Goal: Task Accomplishment & Management: Manage account settings

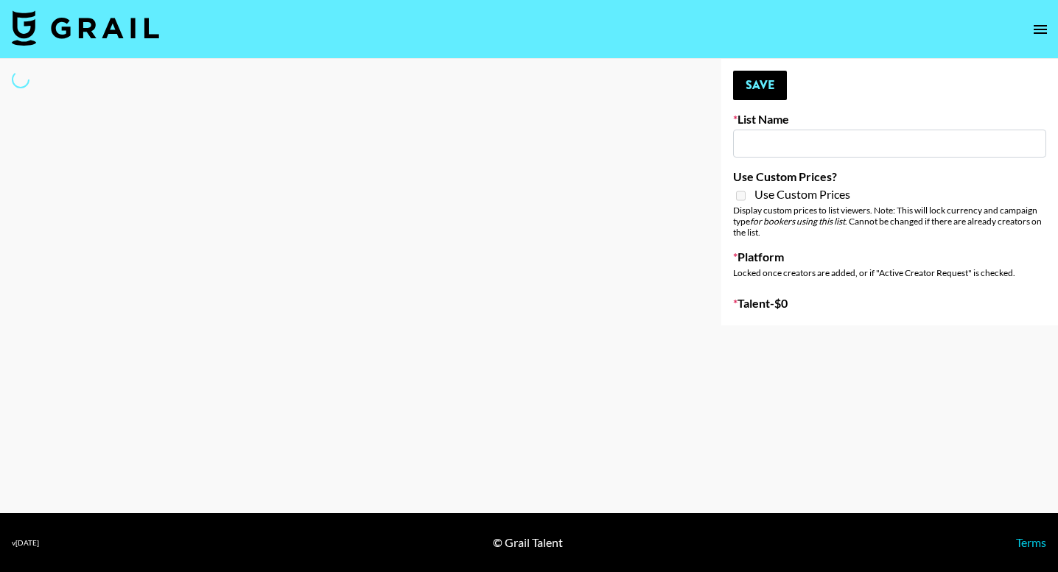
type input "Deebaby Song Promo"
select select "Song"
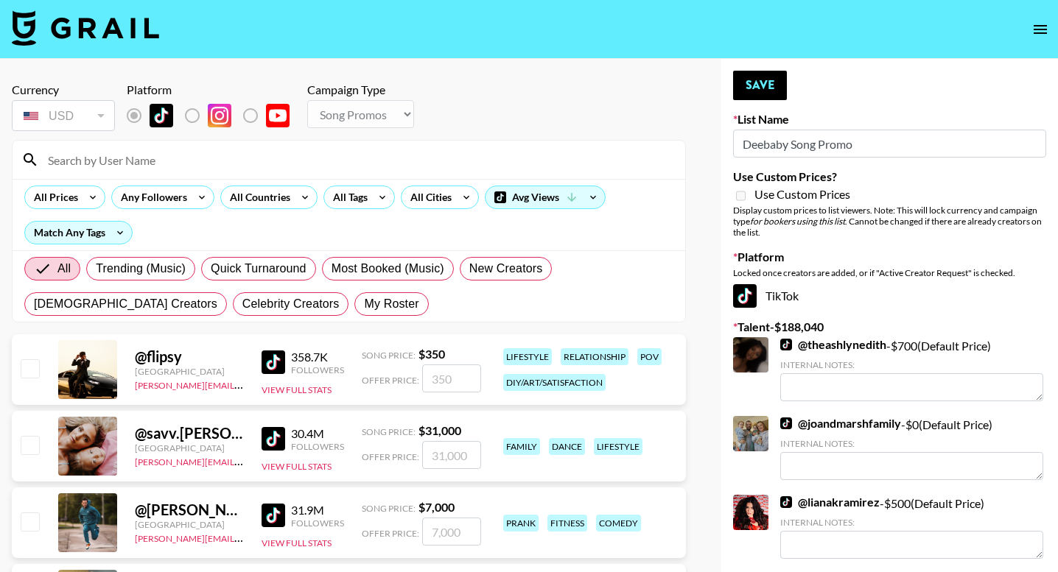
click at [221, 159] on input at bounding box center [357, 160] width 637 height 24
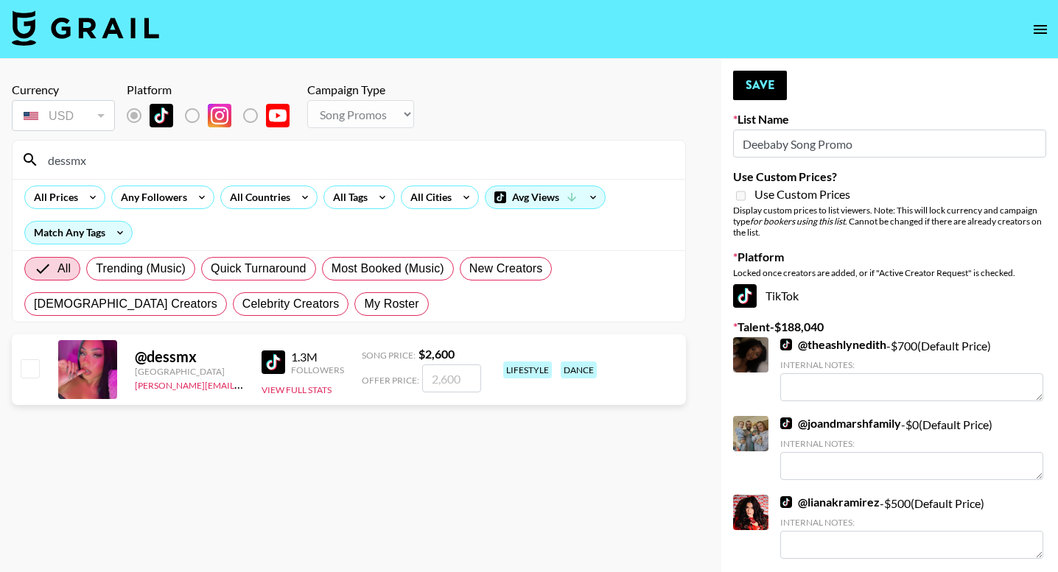
type input "dessmx"
click at [24, 372] on input "checkbox" at bounding box center [30, 369] width 18 height 18
checkbox input "true"
type input "2600"
click at [151, 161] on input "dessmx" at bounding box center [357, 160] width 637 height 24
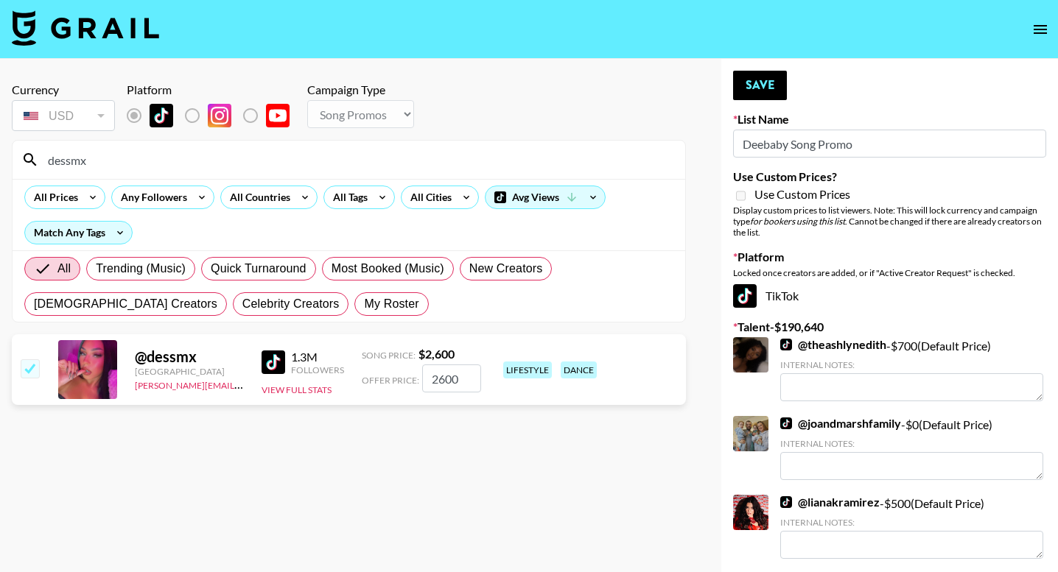
click at [151, 161] on input "dessmx" at bounding box center [357, 160] width 637 height 24
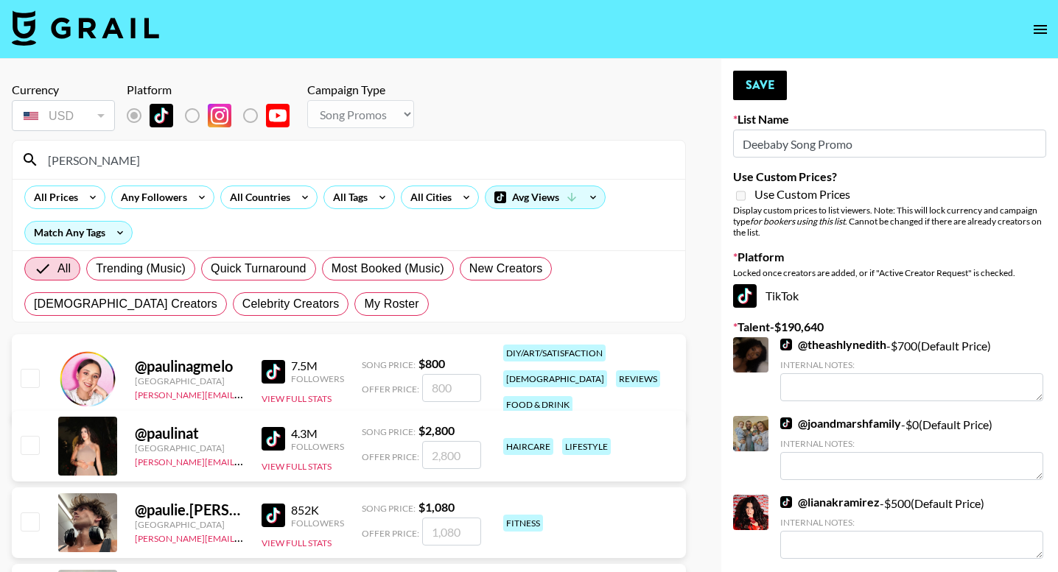
type input "pauli"
click at [27, 450] on input "checkbox" at bounding box center [30, 445] width 18 height 18
checkbox input "true"
type input "2800"
click at [110, 161] on input "pauli" at bounding box center [357, 160] width 637 height 24
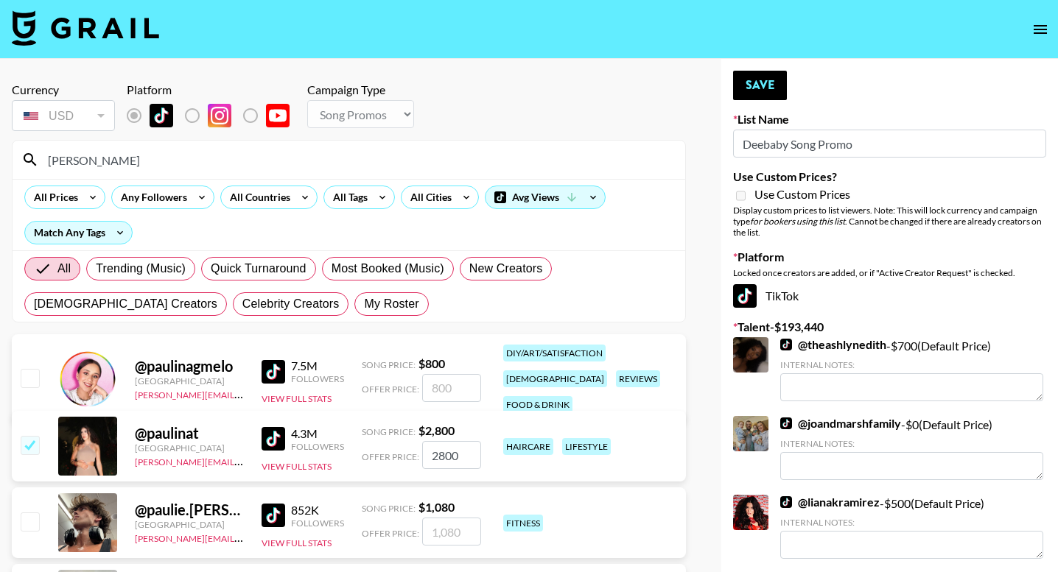
click at [110, 161] on input "pauli" at bounding box center [357, 160] width 637 height 24
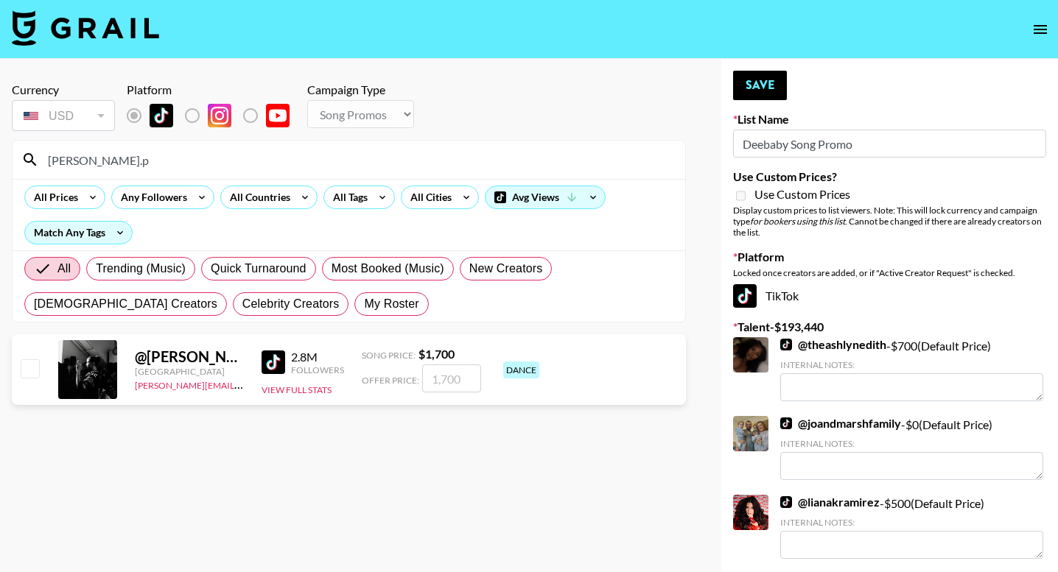
type input "Andy.p"
click at [25, 369] on input "checkbox" at bounding box center [30, 369] width 18 height 18
checkbox input "true"
type input "1700"
click at [110, 167] on input "Andy.p" at bounding box center [357, 160] width 637 height 24
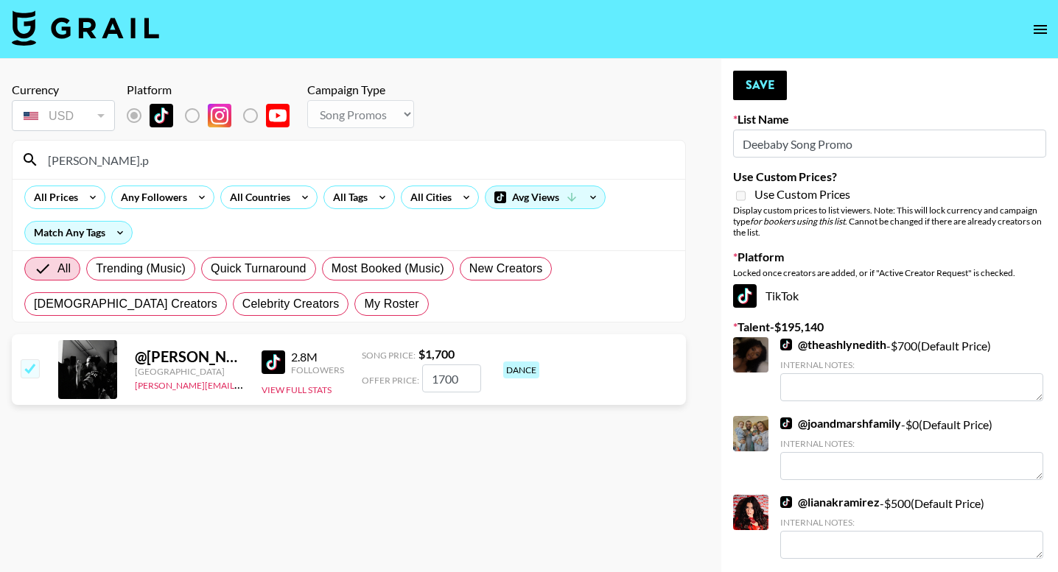
click at [110, 167] on input "Andy.p" at bounding box center [357, 160] width 637 height 24
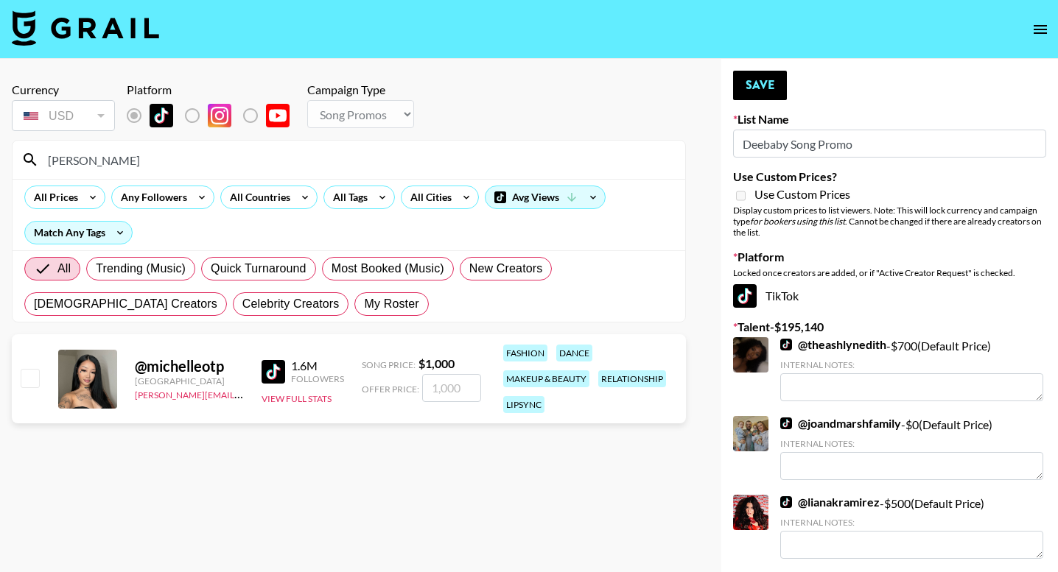
type input "[PERSON_NAME]"
click at [436, 382] on input "number" at bounding box center [451, 388] width 59 height 28
checkbox input "true"
type input "750"
click at [760, 91] on button "Save" at bounding box center [760, 85] width 54 height 29
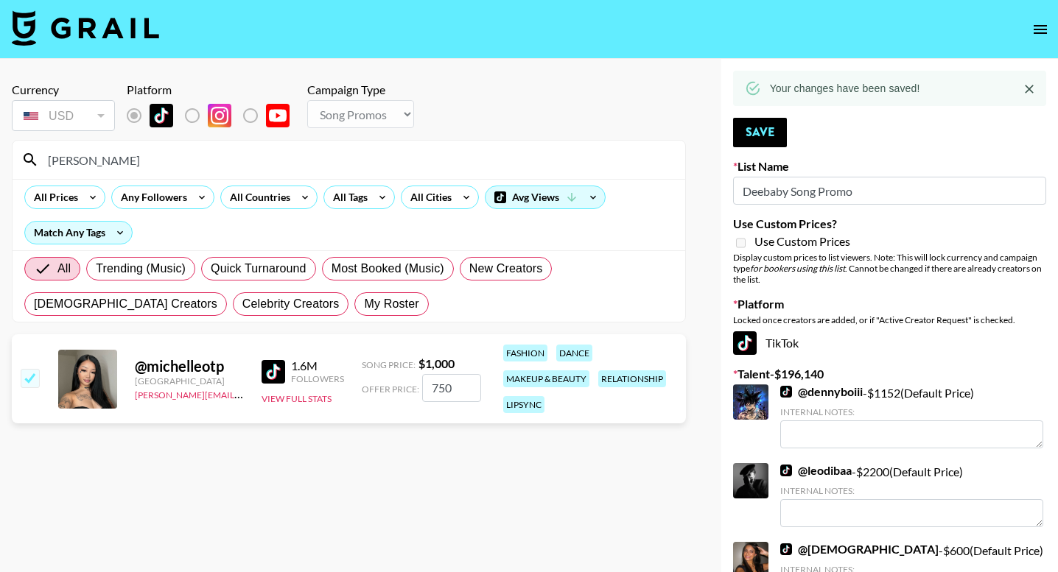
click at [388, 161] on input "[PERSON_NAME]" at bounding box center [357, 160] width 637 height 24
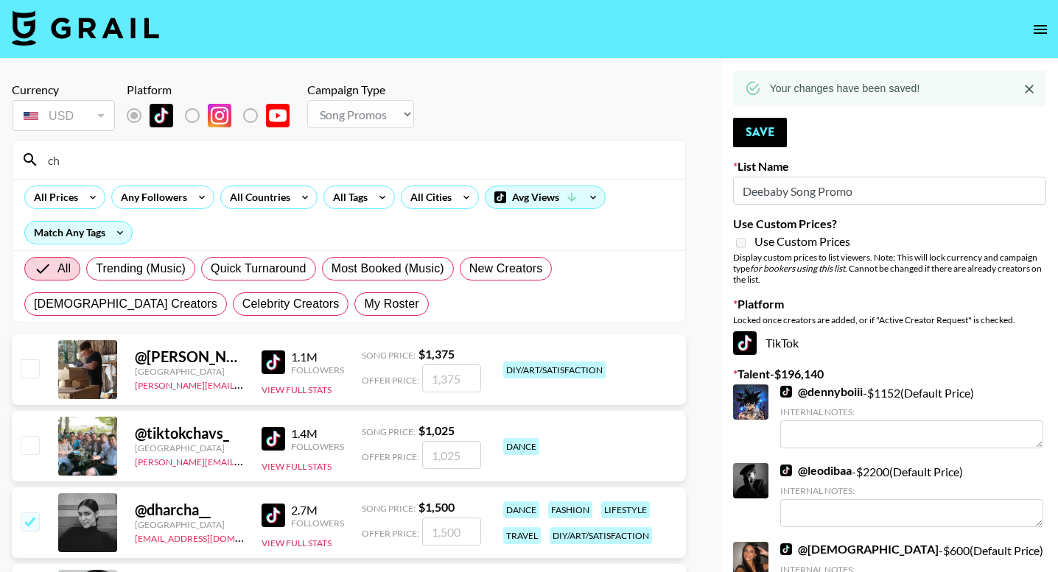
type input "c"
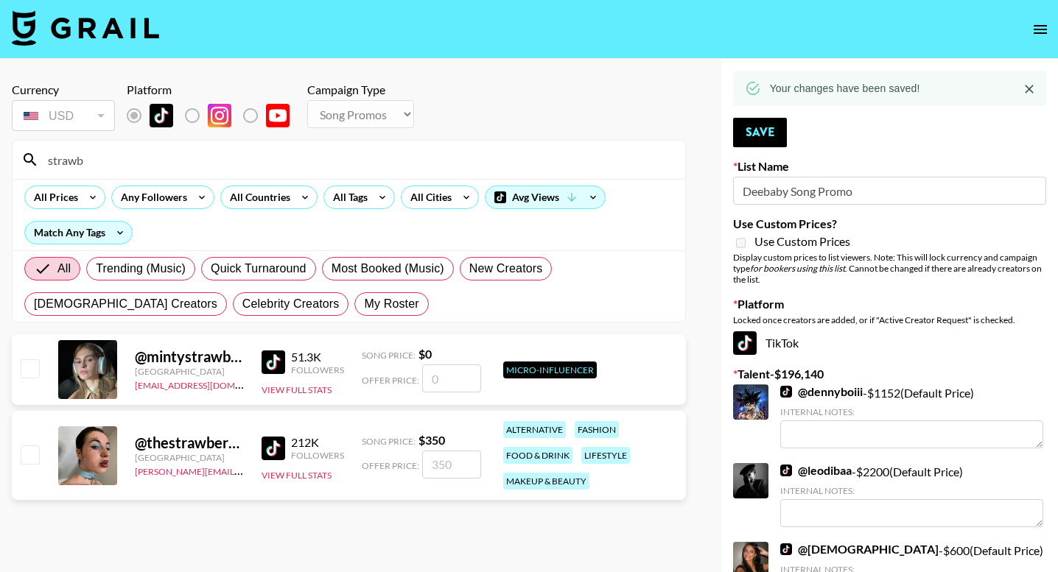
type input "strawb"
drag, startPoint x: 388, startPoint y: 161, endPoint x: 449, endPoint y: 463, distance: 309.1
click at [449, 463] on input "number" at bounding box center [451, 465] width 59 height 28
checkbox input "true"
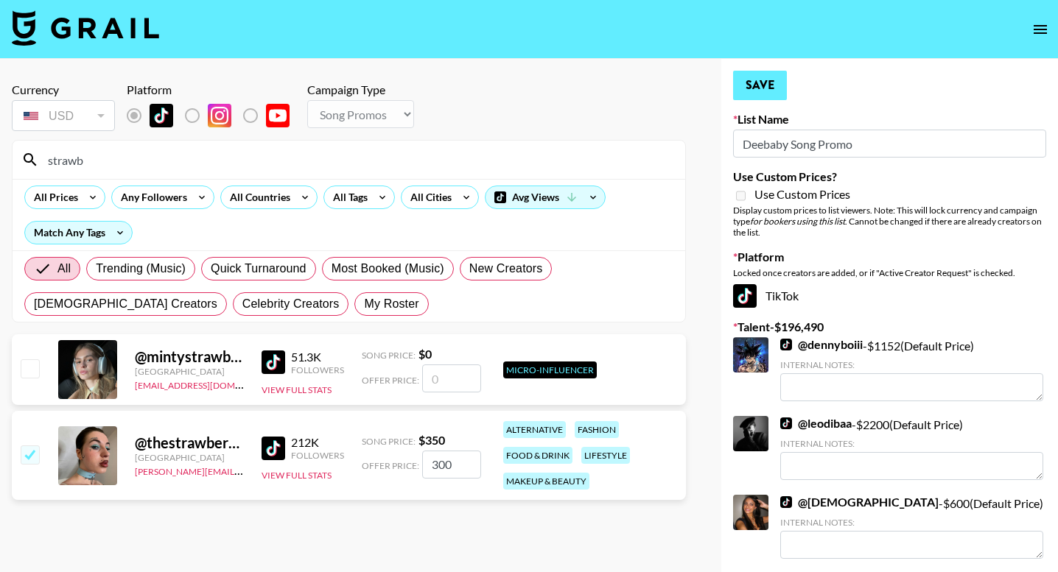
type input "300"
click at [763, 98] on button "Save" at bounding box center [760, 85] width 54 height 29
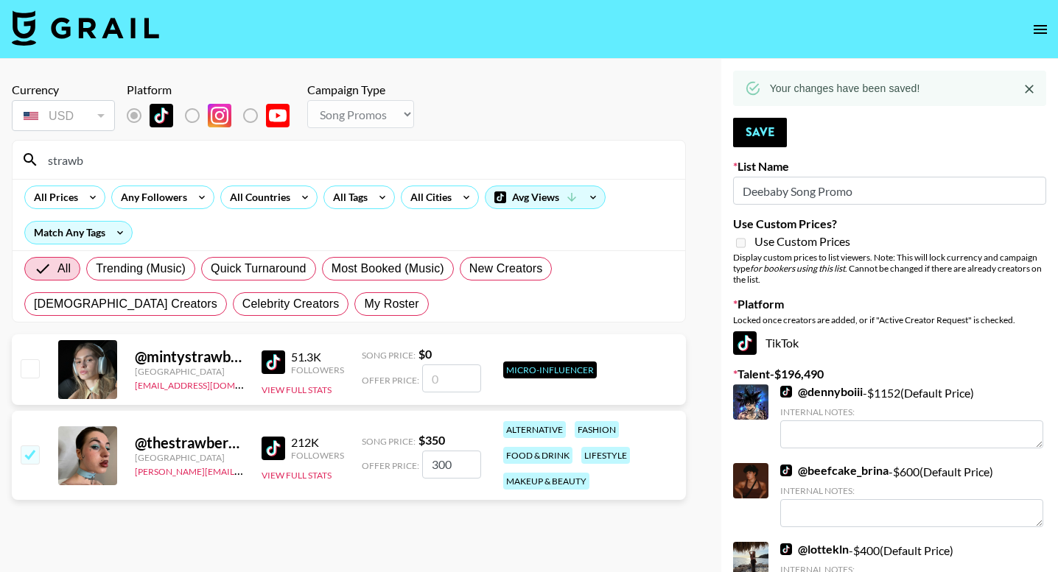
click at [432, 161] on input "strawb" at bounding box center [357, 160] width 637 height 24
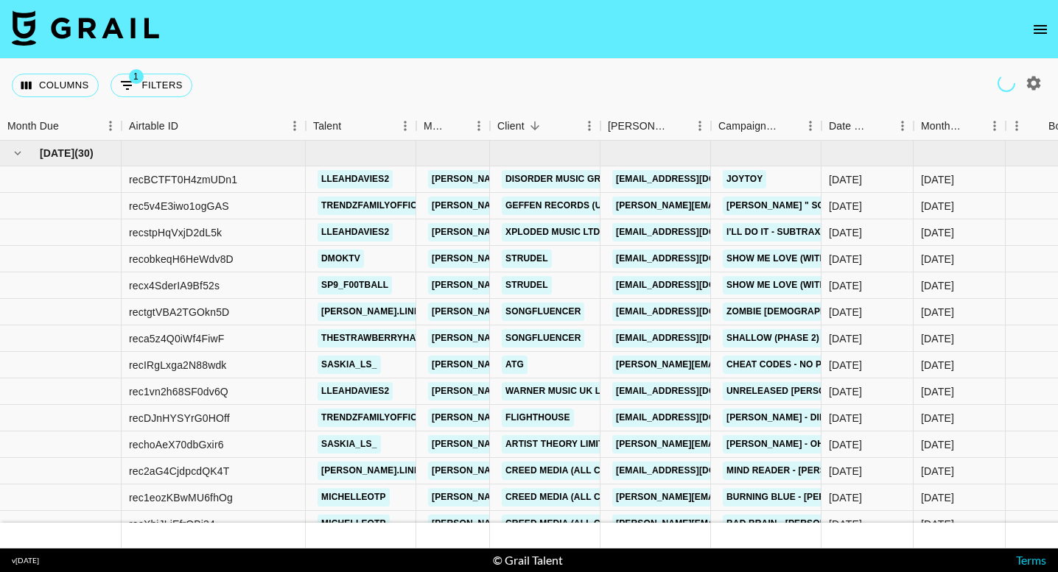
click at [1046, 30] on icon "open drawer" at bounding box center [1040, 30] width 18 height 18
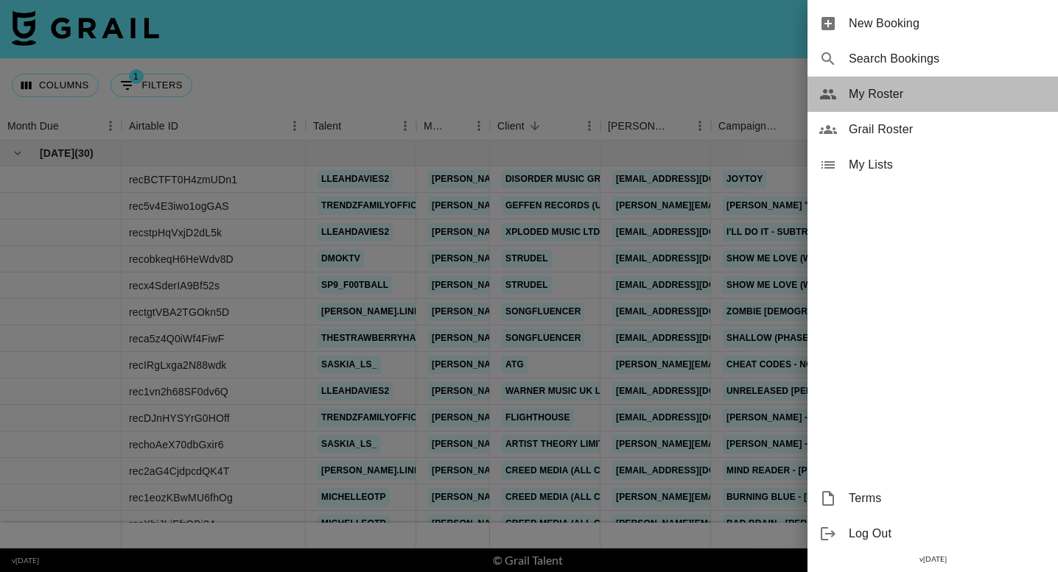
click at [934, 100] on span "My Roster" at bounding box center [947, 94] width 197 height 18
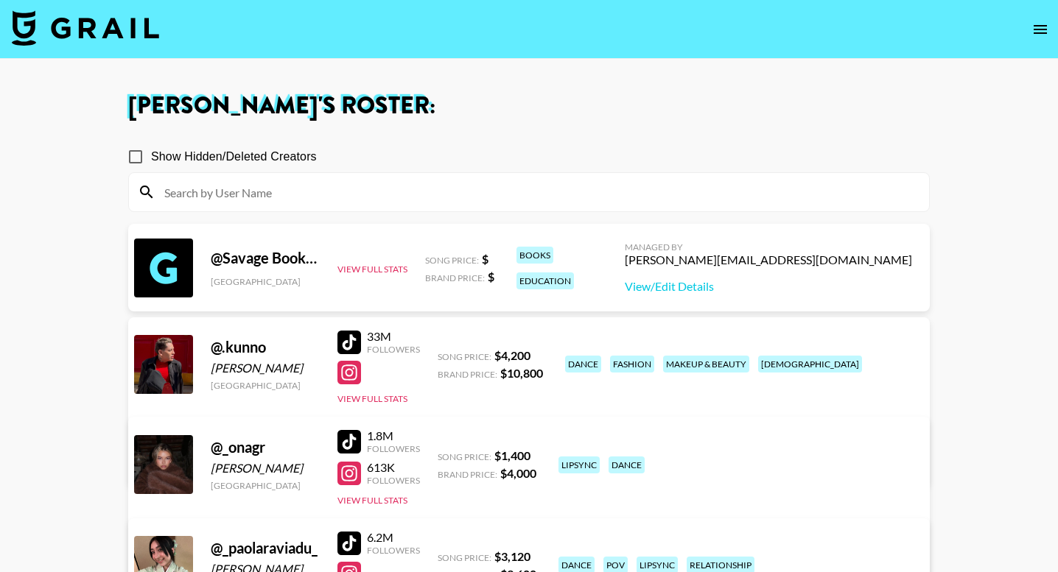
click at [637, 192] on input at bounding box center [537, 193] width 765 height 24
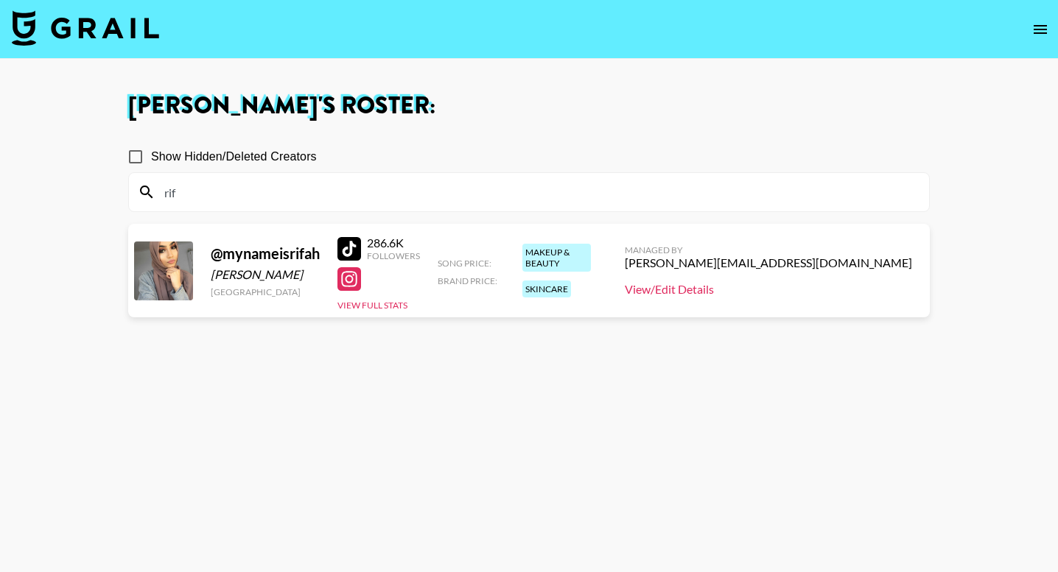
type input "rif"
click at [805, 293] on link "View/Edit Details" at bounding box center [768, 289] width 287 height 15
click at [818, 288] on link "View/Edit Details" at bounding box center [768, 289] width 287 height 15
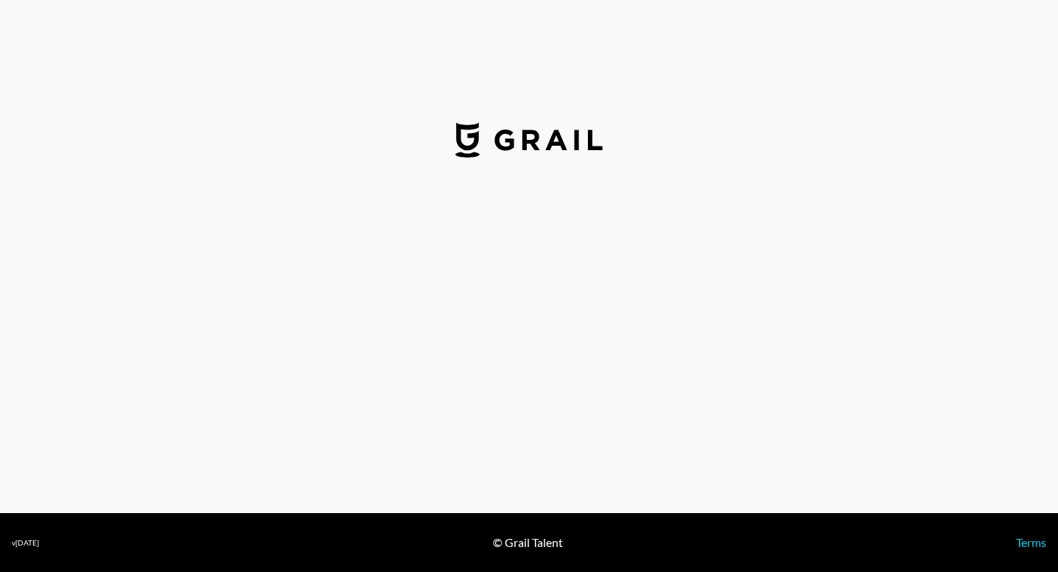
select select "USD"
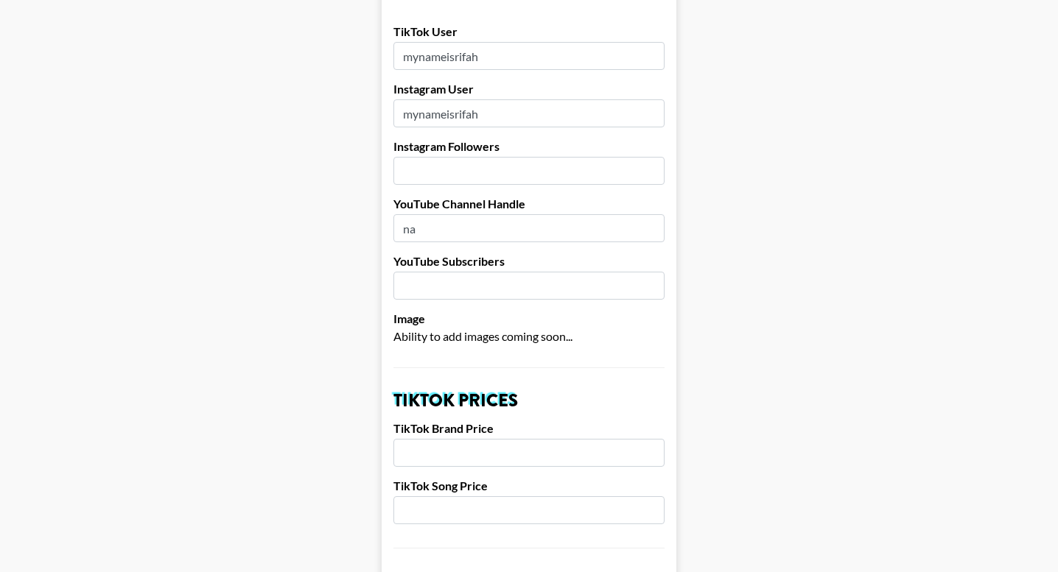
scroll to position [231, 0]
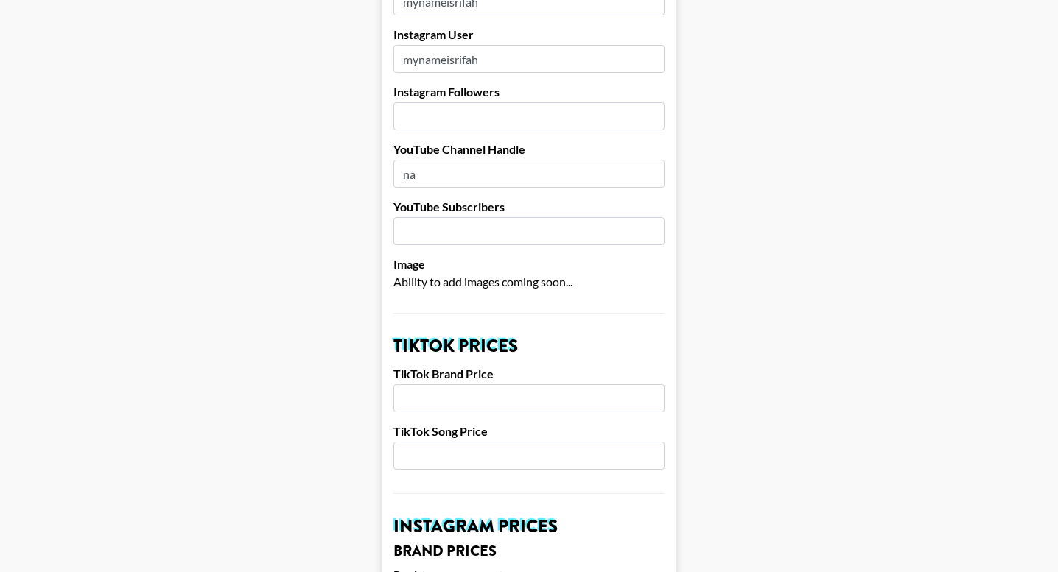
click at [479, 442] on input "number" at bounding box center [528, 456] width 271 height 28
type input "3"
type input "350"
click at [469, 385] on input "number" at bounding box center [528, 399] width 271 height 28
type input "2000"
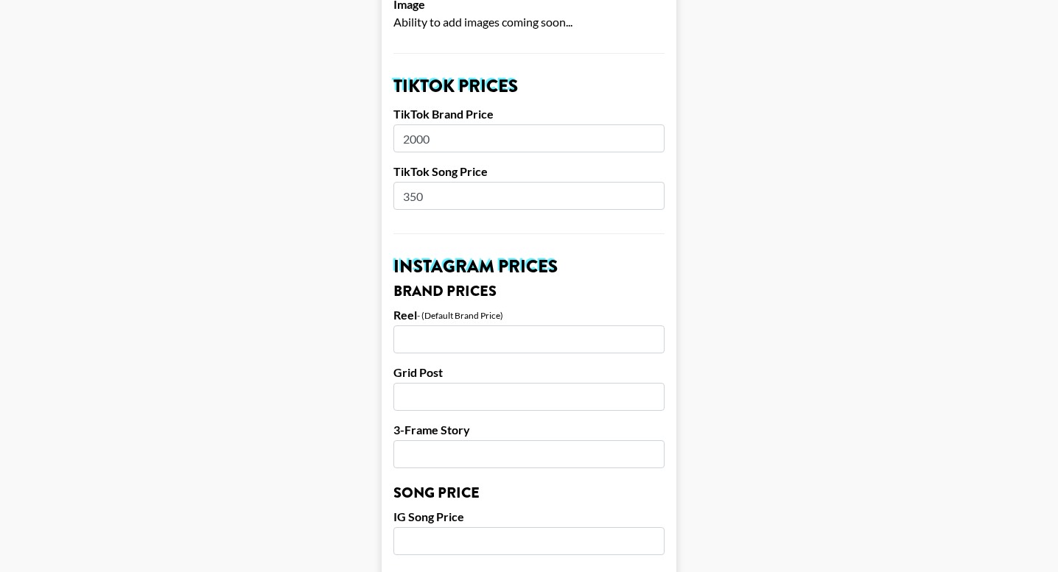
scroll to position [613, 0]
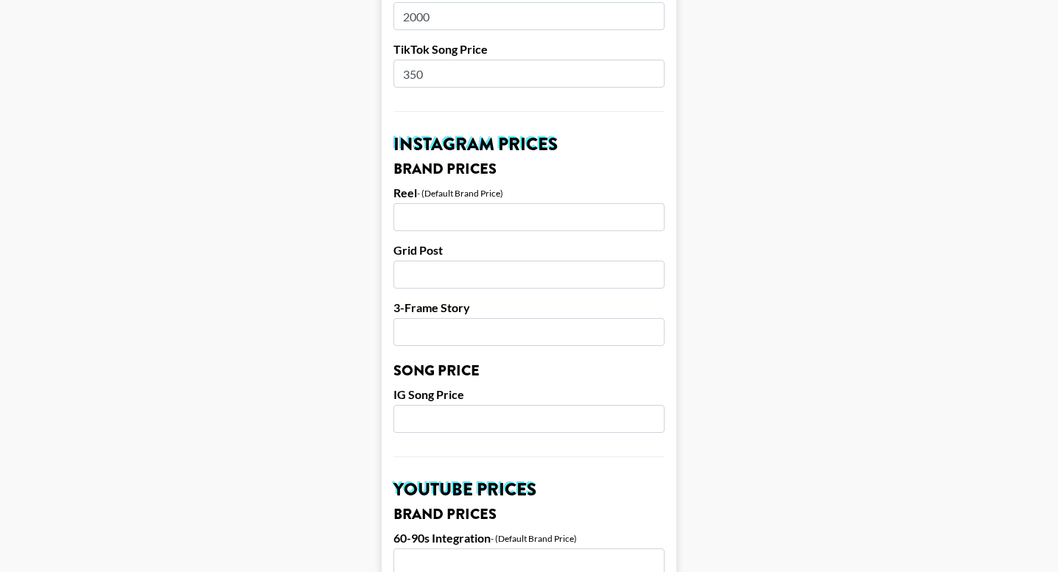
click at [441, 405] on input "number" at bounding box center [528, 419] width 271 height 28
type input "350"
click at [440, 207] on input "number" at bounding box center [528, 217] width 271 height 28
type input "2000"
click at [306, 236] on main "Airtable ID: recdDgIa5LM7KOfns Manager(s) george@grail-talent.com ​ TikTok User…" at bounding box center [529, 397] width 1034 height 1854
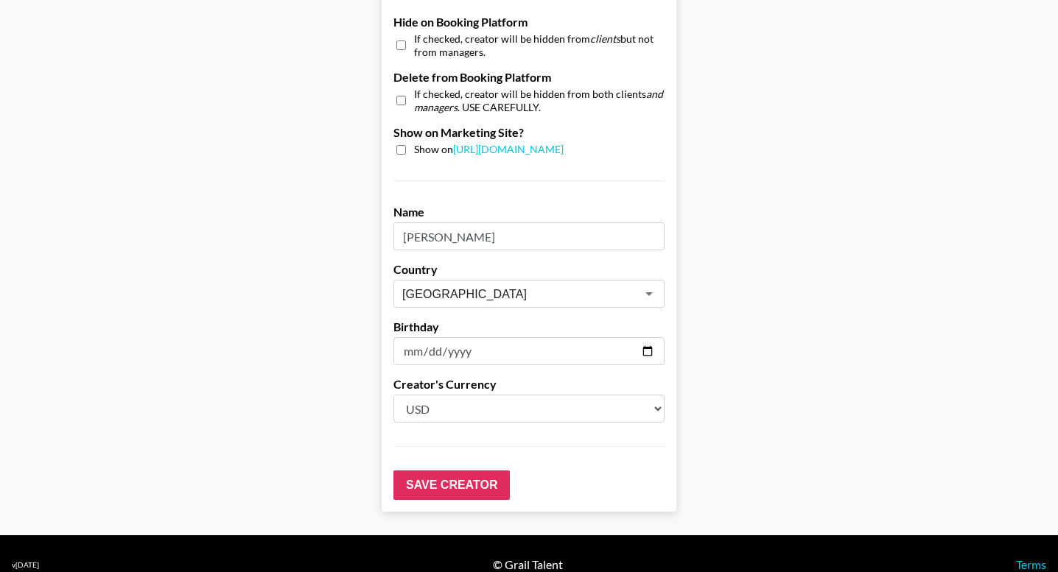
scroll to position [1424, 0]
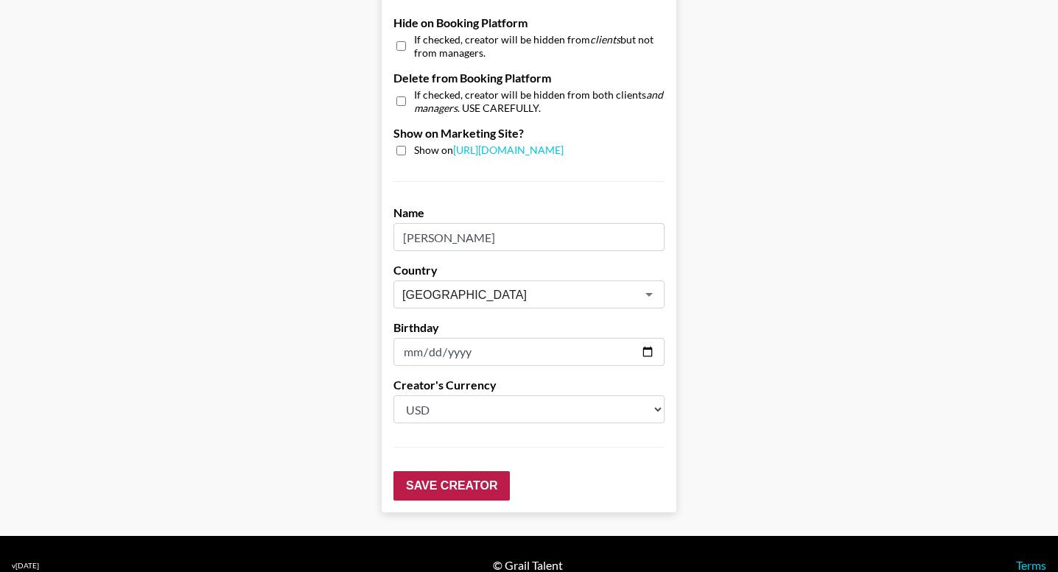
click at [445, 472] on input "Save Creator" at bounding box center [451, 486] width 116 height 29
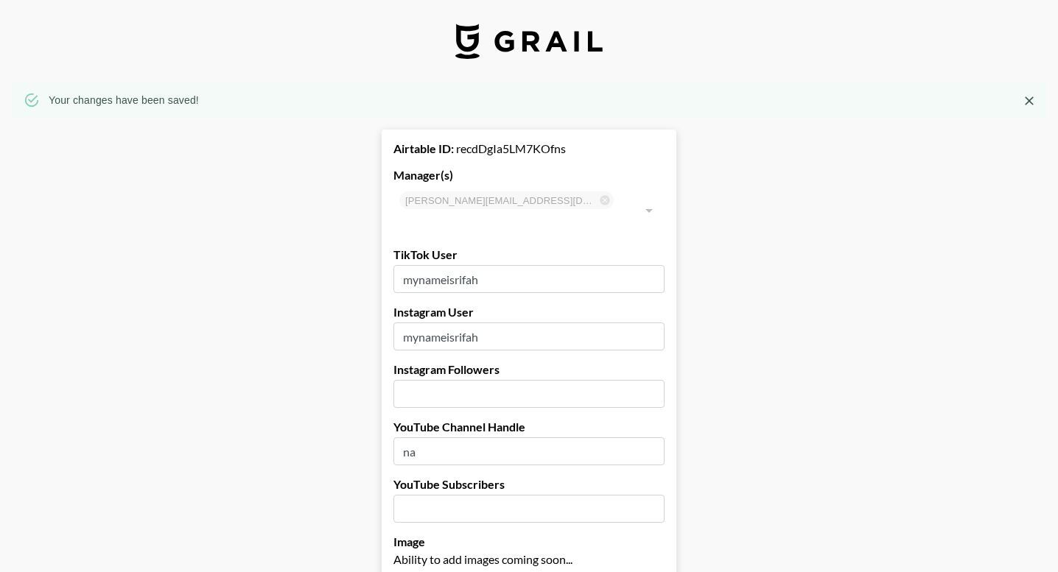
scroll to position [0, 0]
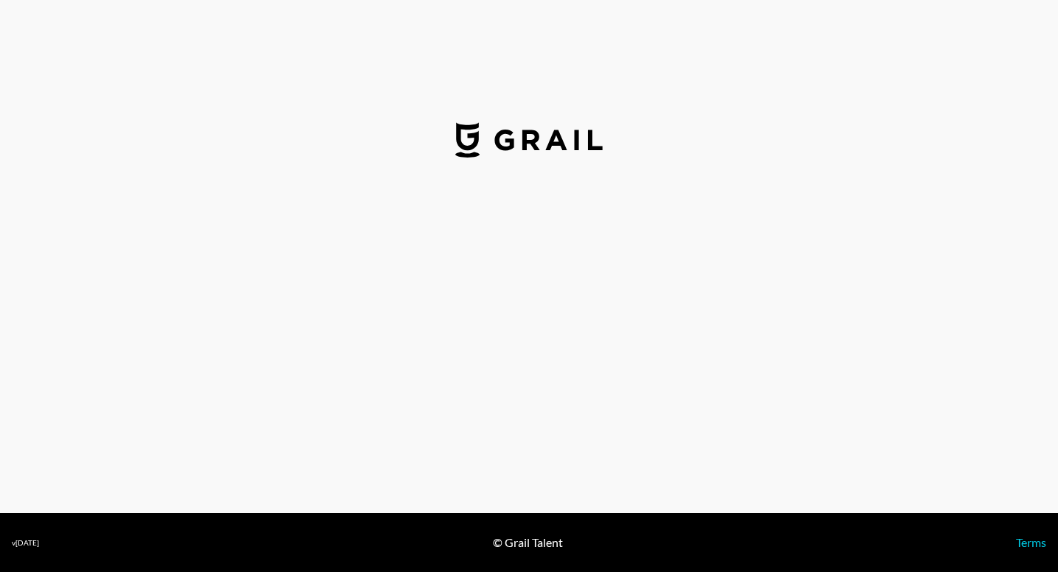
select select "USD"
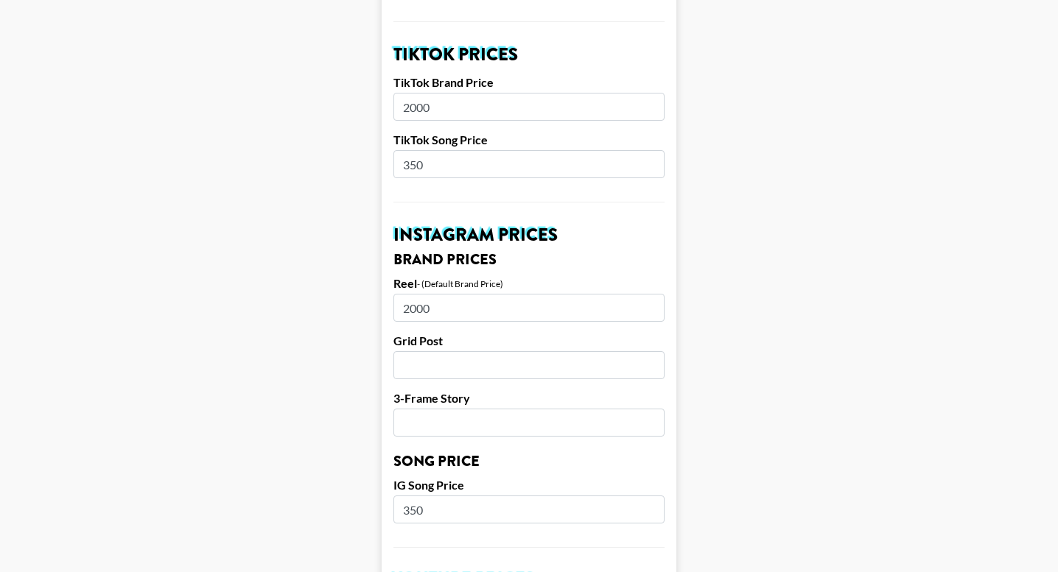
scroll to position [619, 0]
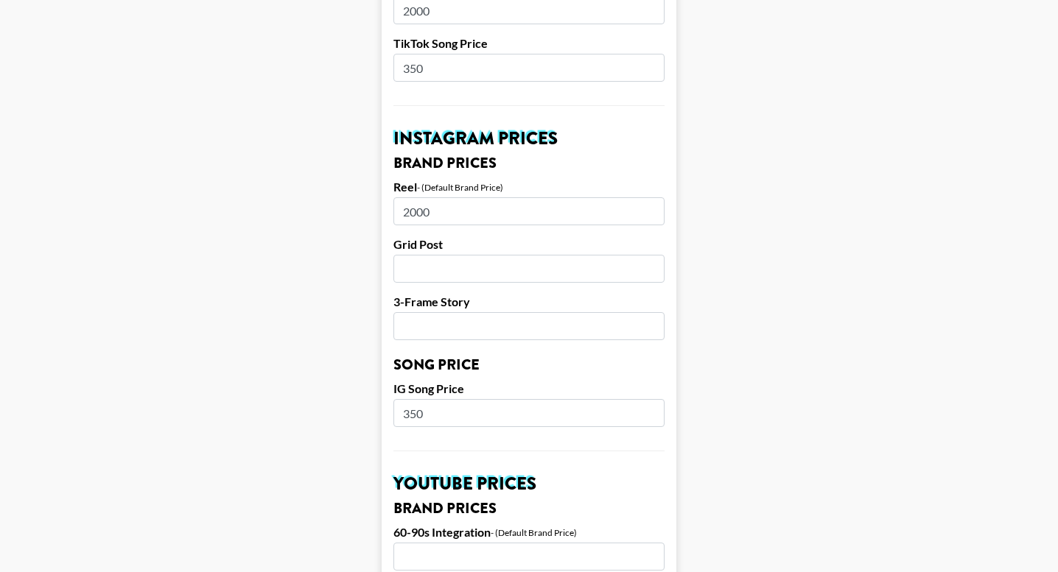
click at [452, 197] on input "2000" at bounding box center [528, 211] width 271 height 28
type input "1400"
click at [326, 212] on main "Airtable ID: recdDgIa5LM7KOfns Manager(s) george@grail-talent.com ​ TikTok User…" at bounding box center [529, 391] width 1034 height 1854
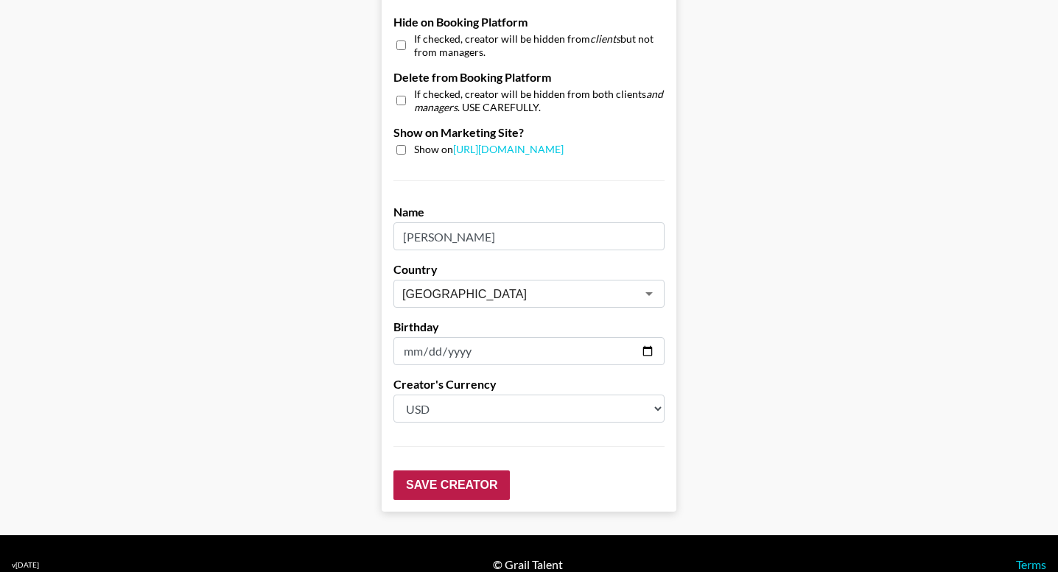
scroll to position [1424, 0]
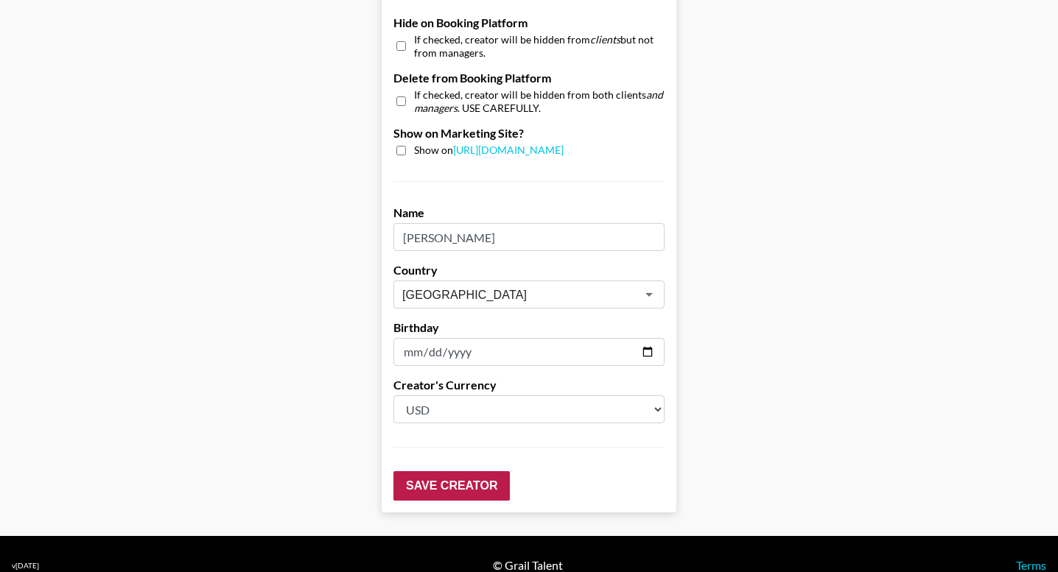
click at [433, 472] on input "Save Creator" at bounding box center [451, 486] width 116 height 29
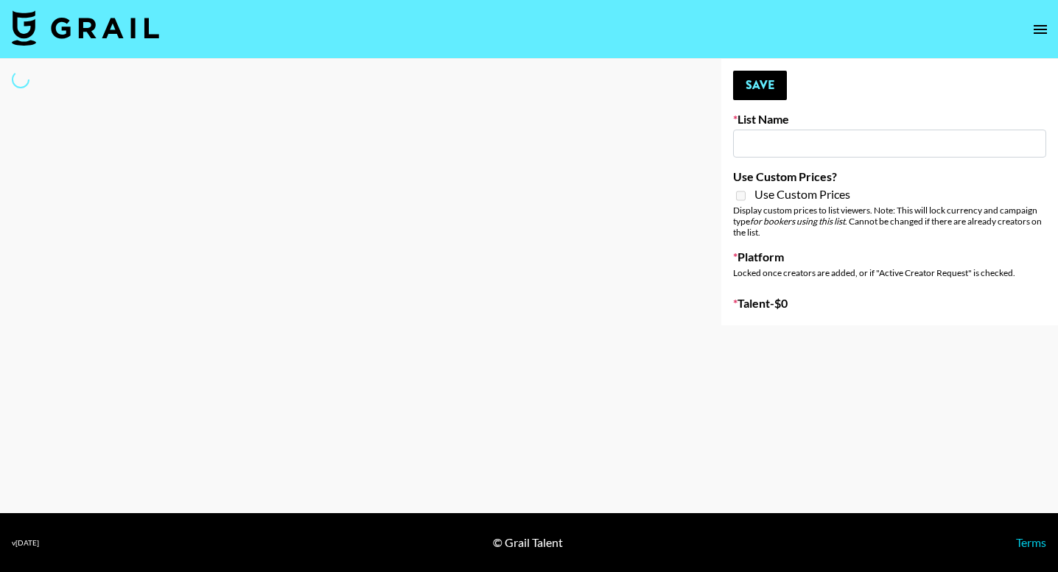
type input "Interscope Song Promo List"
select select "Song"
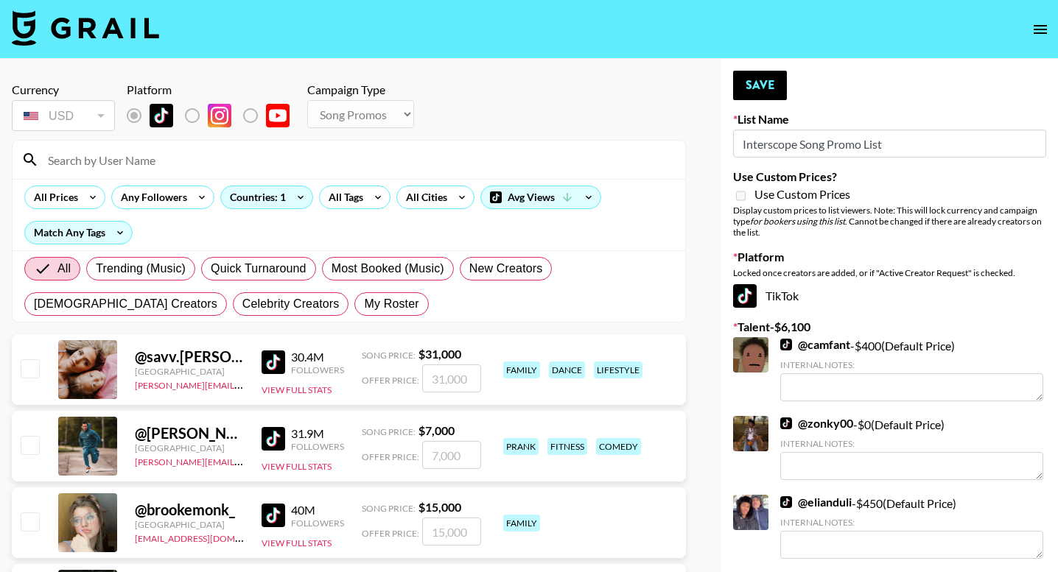
click at [228, 164] on input at bounding box center [357, 160] width 637 height 24
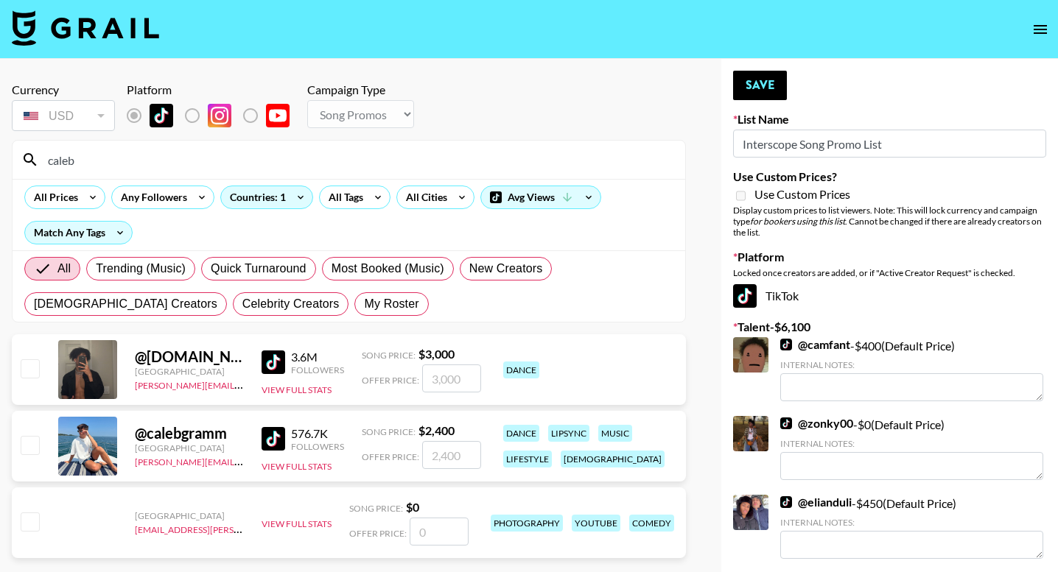
type input "caleb"
click at [28, 371] on input "checkbox" at bounding box center [30, 369] width 18 height 18
checkbox input "true"
type input "3000"
click at [161, 160] on input "caleb" at bounding box center [357, 160] width 637 height 24
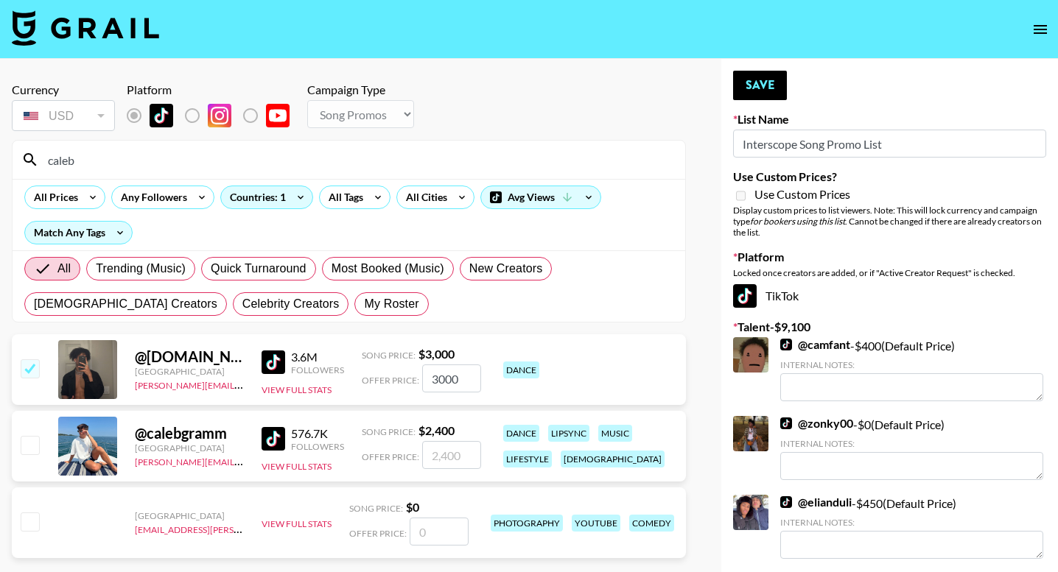
click at [161, 160] on input "caleb" at bounding box center [357, 160] width 637 height 24
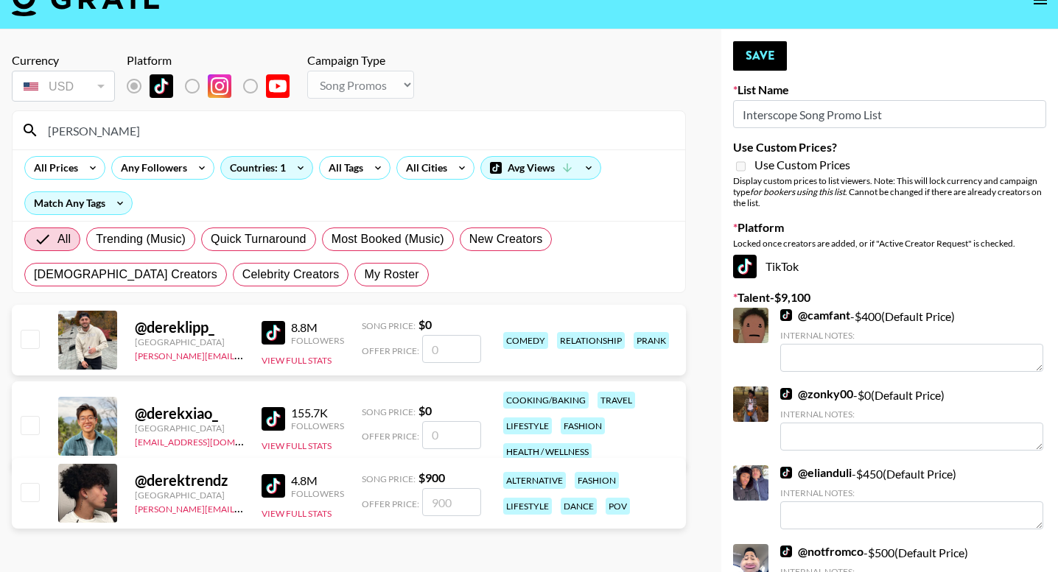
scroll to position [41, 0]
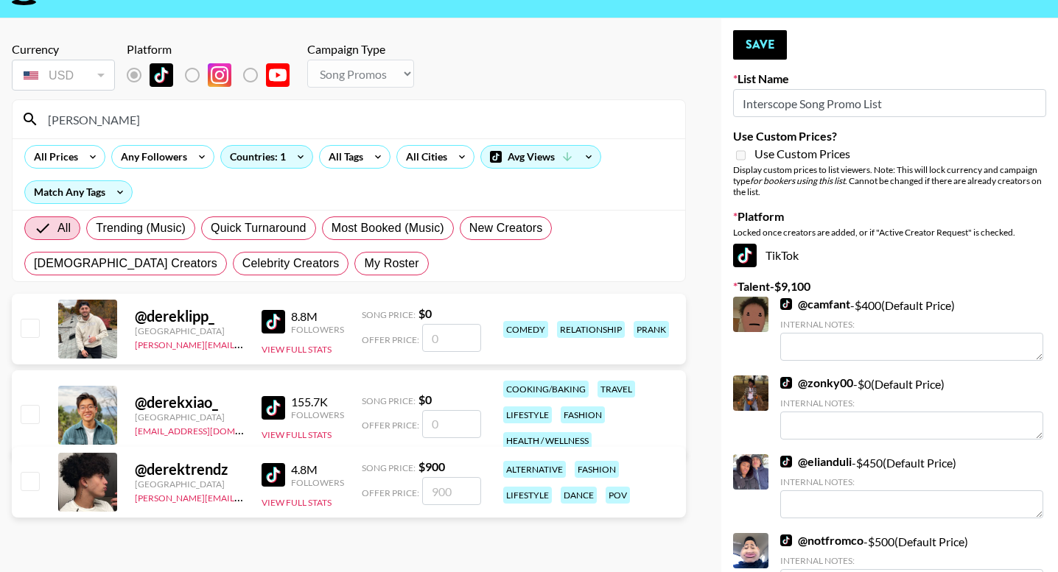
type input "[PERSON_NAME]"
click at [32, 477] on input "checkbox" at bounding box center [30, 481] width 18 height 18
checkbox input "true"
type input "900"
click at [765, 46] on button "Save" at bounding box center [760, 44] width 54 height 29
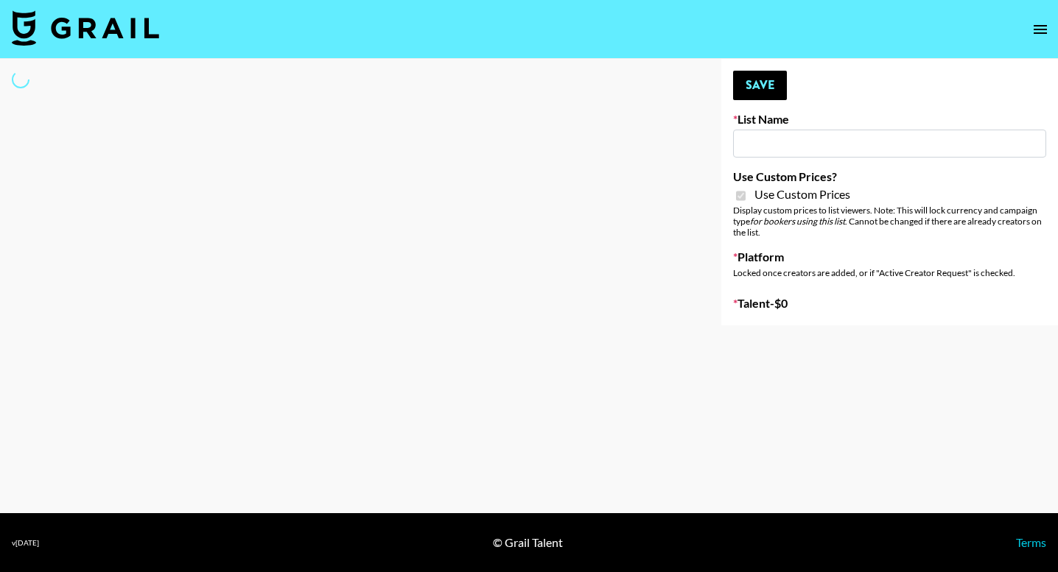
type input "FaceApp"
checkbox input "true"
select select "Brand"
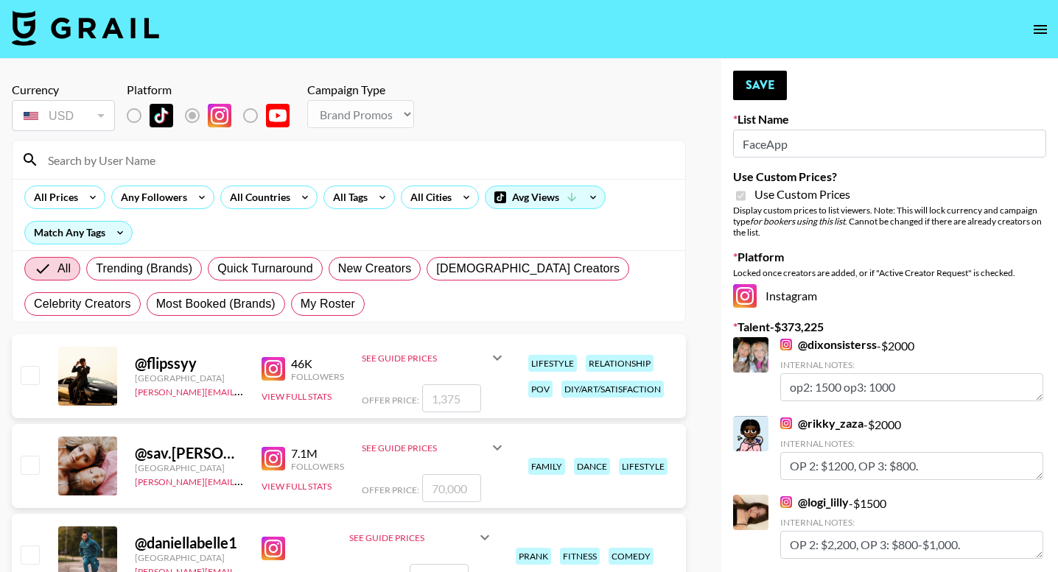
click at [283, 159] on input at bounding box center [357, 160] width 637 height 24
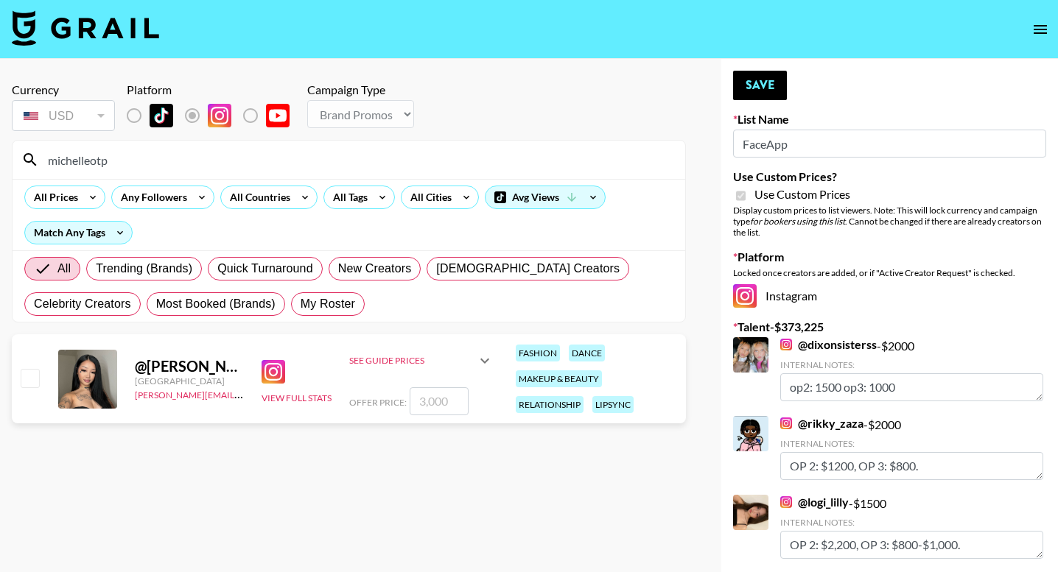
type input "michelleotp"
click at [36, 385] on input "checkbox" at bounding box center [30, 378] width 18 height 18
checkbox input "true"
type input "3000"
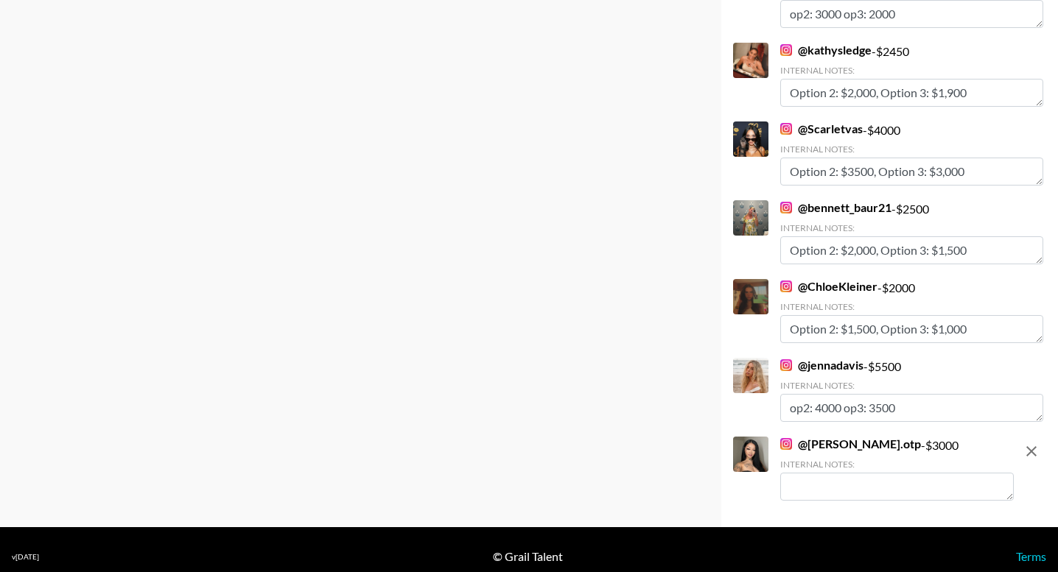
scroll to position [8980, 0]
click at [827, 476] on textarea at bounding box center [897, 488] width 234 height 28
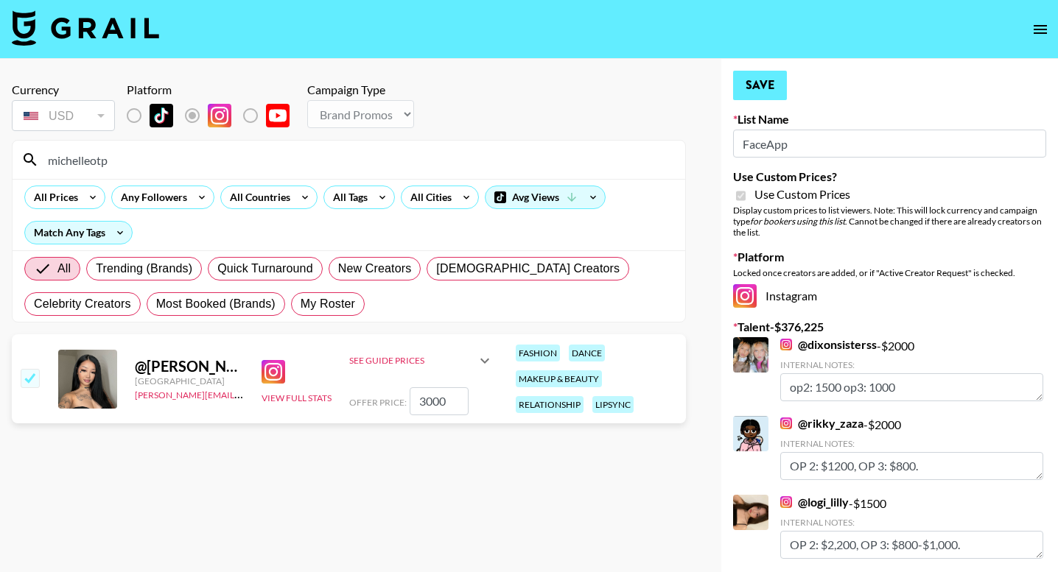
scroll to position [0, 0]
type textarea "op2: 2000 op3: 1500"
click at [766, 83] on button "Save" at bounding box center [760, 85] width 54 height 29
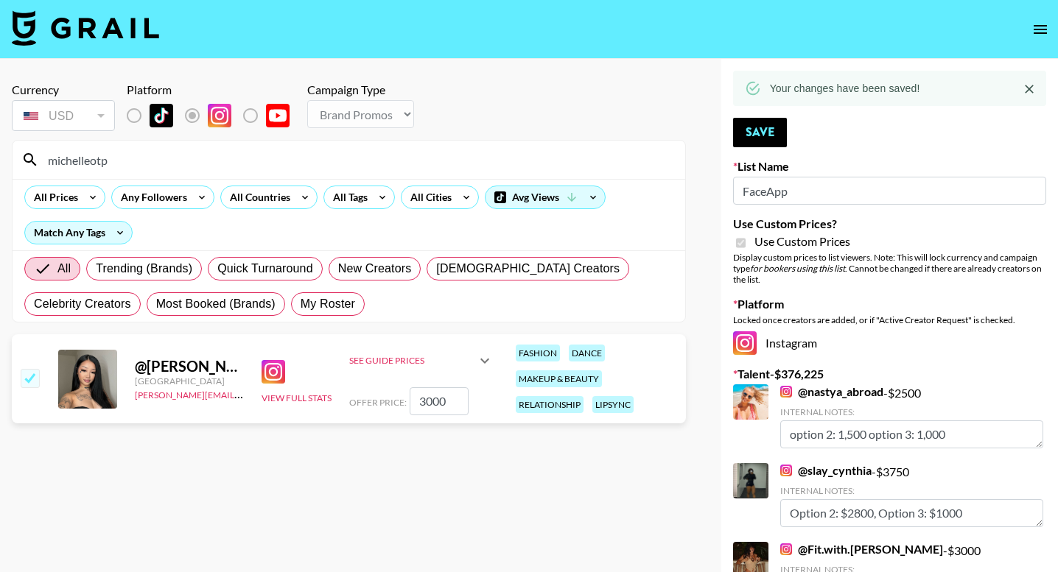
click at [404, 157] on input "michelleotp" at bounding box center [357, 160] width 637 height 24
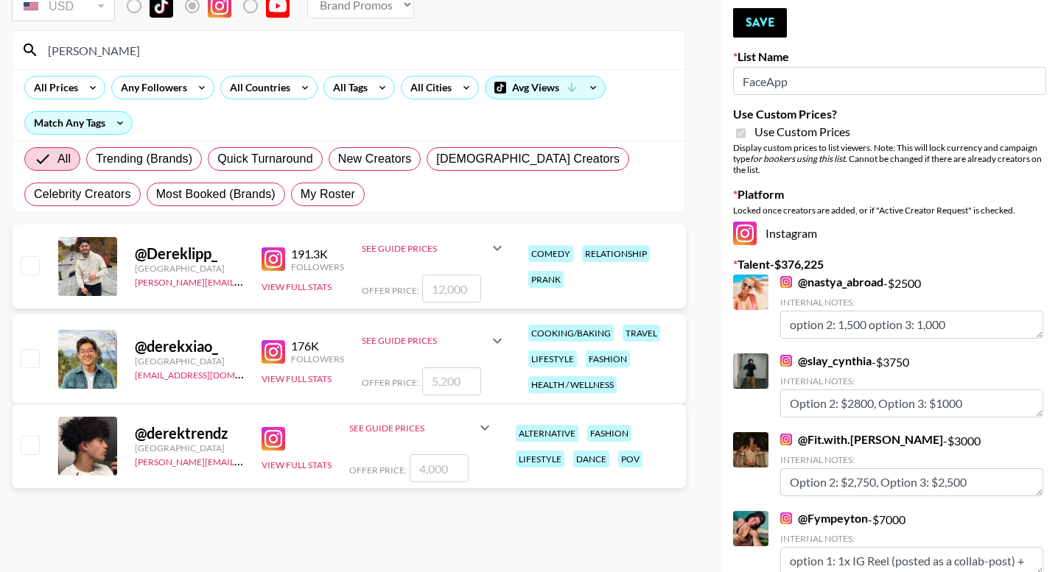
scroll to position [144, 0]
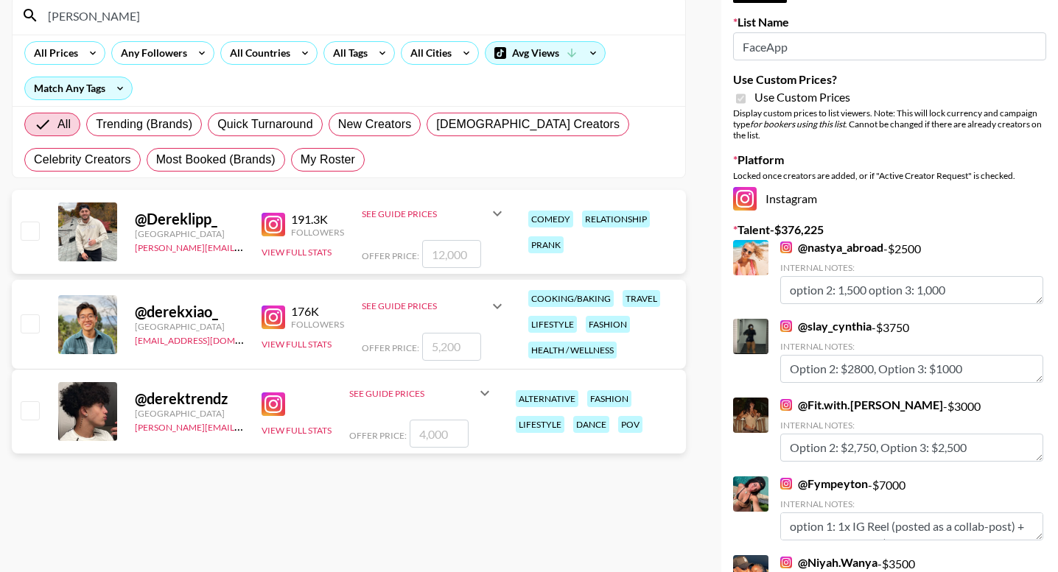
type input "[PERSON_NAME]"
click at [28, 408] on input "checkbox" at bounding box center [30, 411] width 18 height 18
checkbox input "true"
type input "4000"
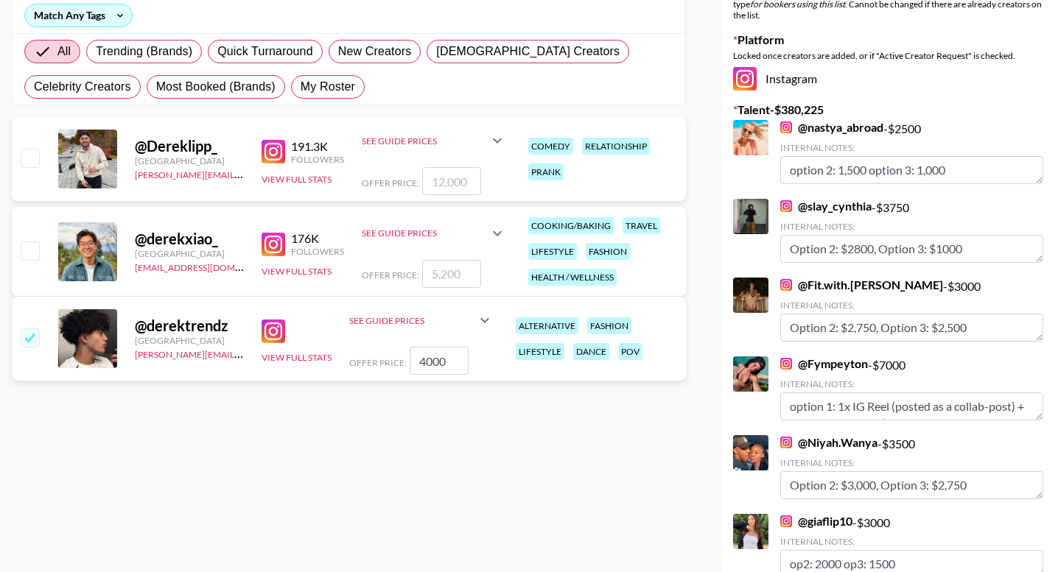
scroll to position [284, 0]
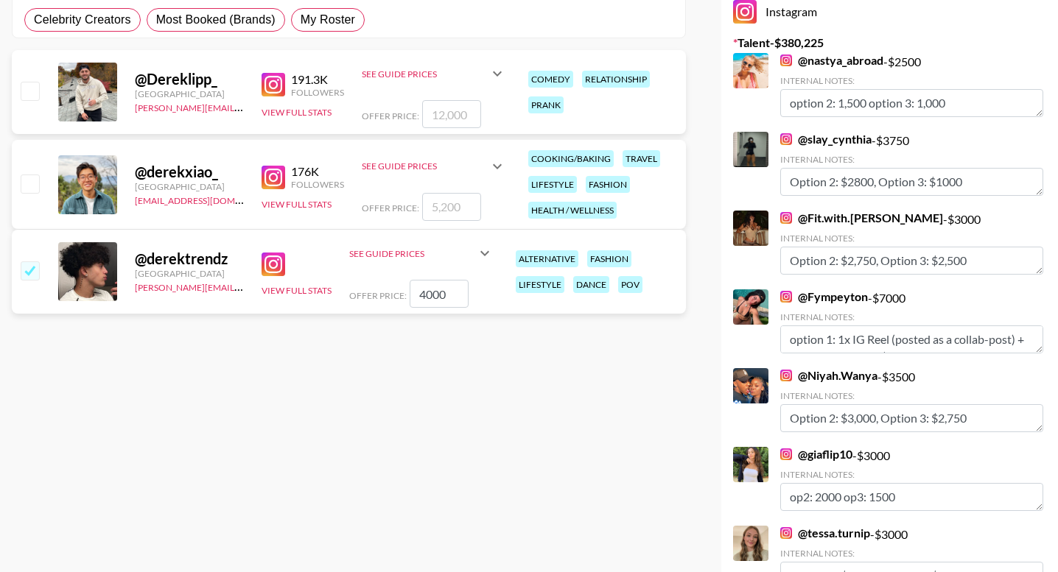
click at [433, 293] on input "4000" at bounding box center [439, 294] width 59 height 28
checkbox input "false"
checkbox input "true"
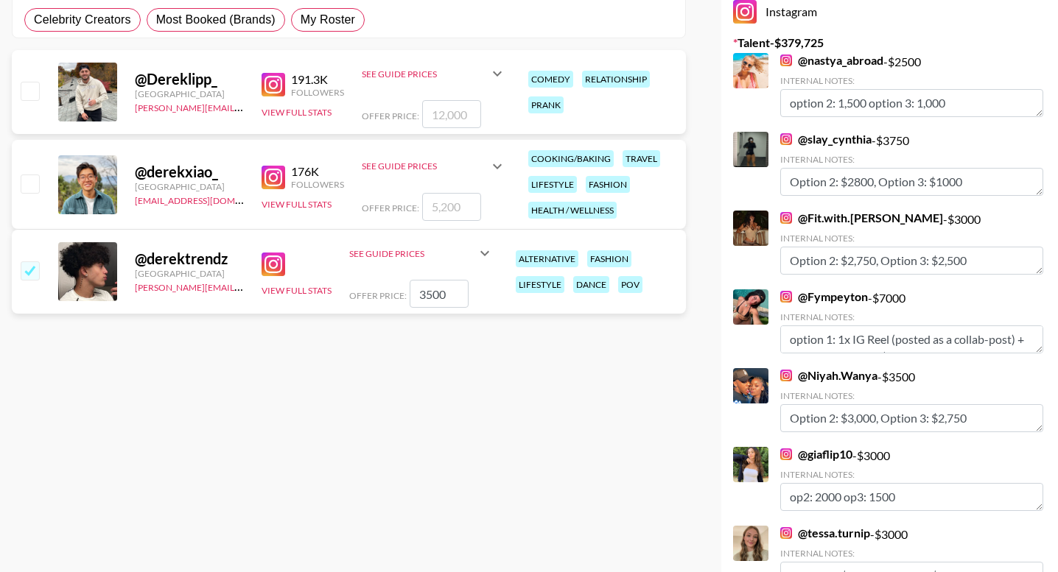
type input "3500"
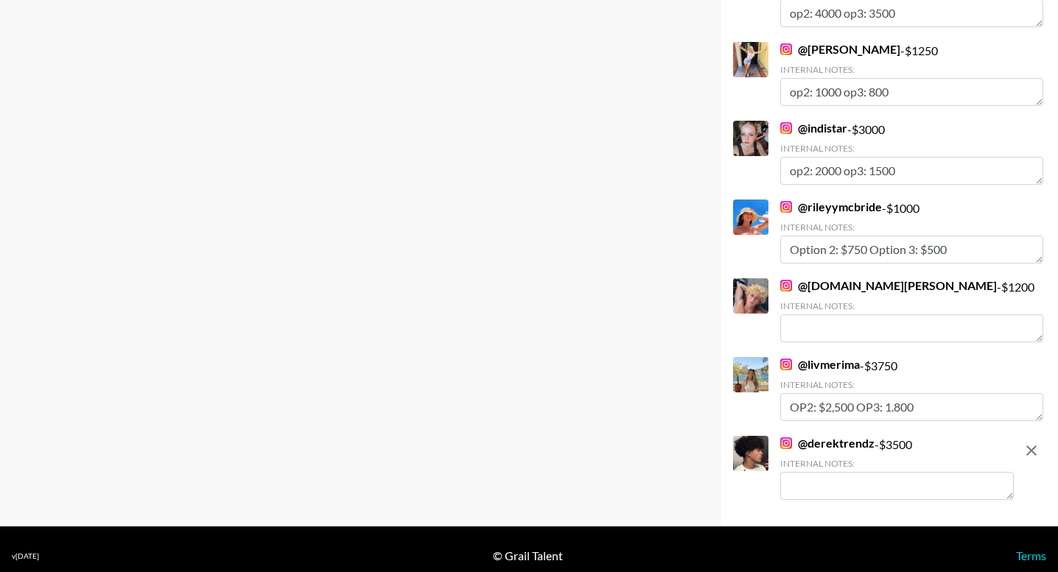
scroll to position [9059, 0]
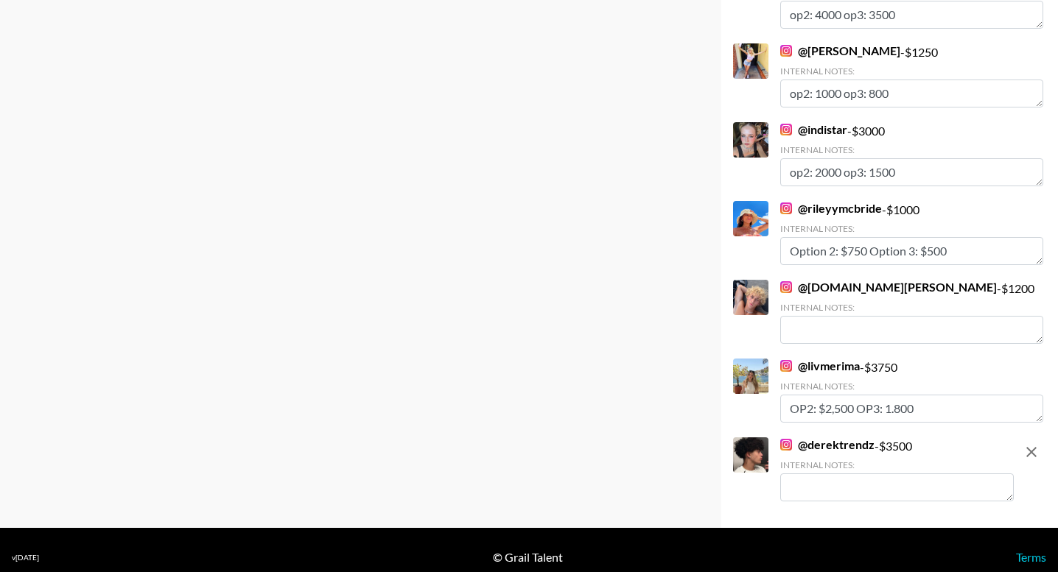
click at [852, 474] on textarea at bounding box center [897, 488] width 234 height 28
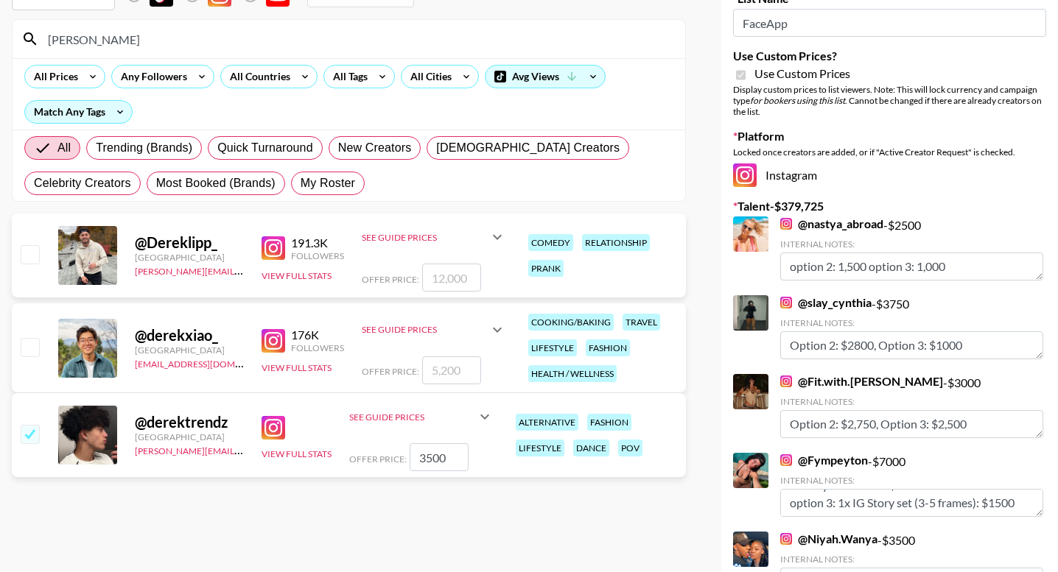
scroll to position [0, 0]
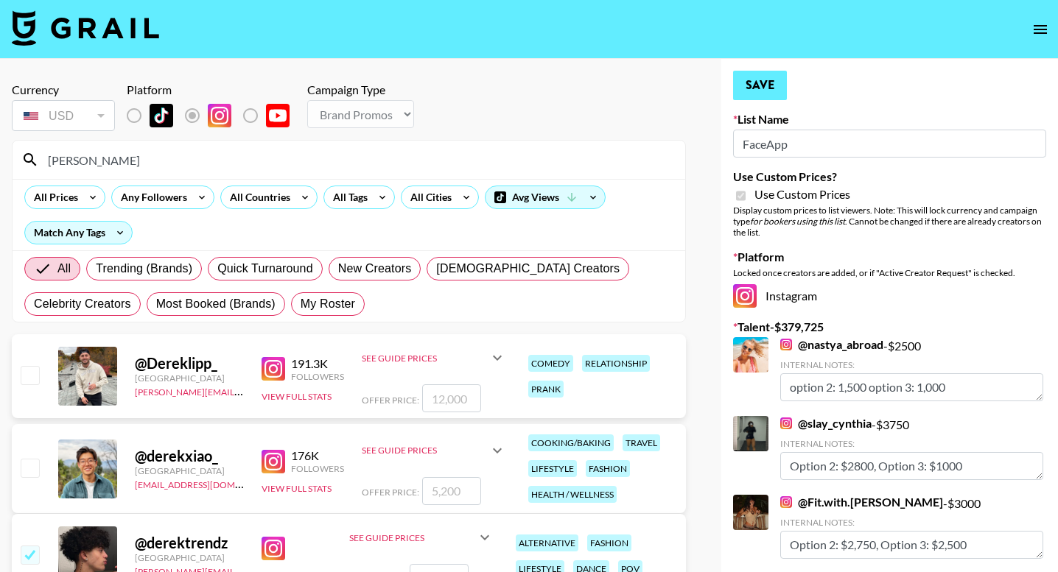
type textarea "op2: 2500 op3: 1700"
click at [770, 92] on button "Save" at bounding box center [760, 85] width 54 height 29
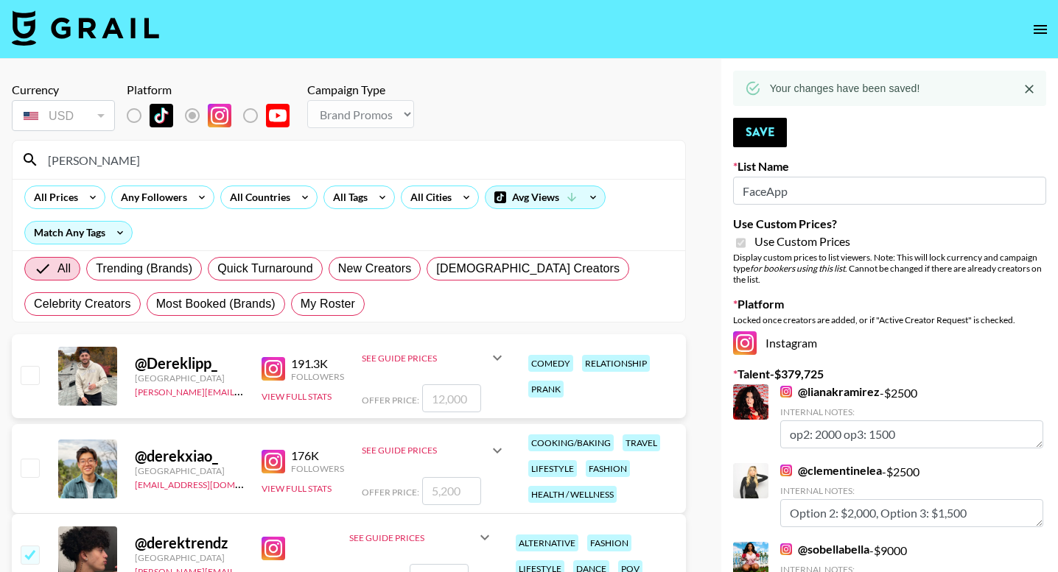
click at [304, 165] on input "[PERSON_NAME]" at bounding box center [357, 160] width 637 height 24
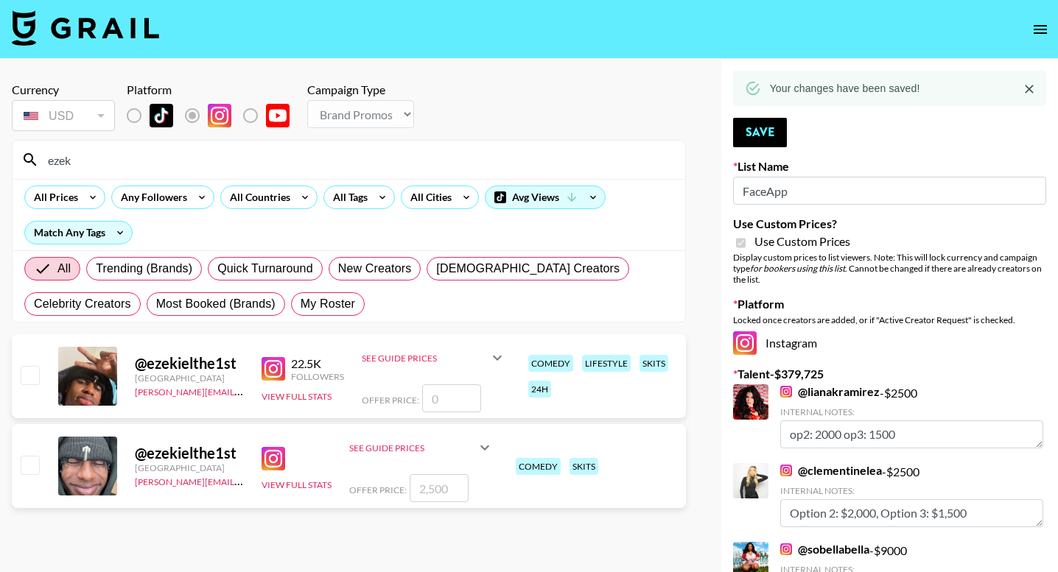
type input "ezek"
click at [28, 376] on input "checkbox" at bounding box center [30, 375] width 18 height 18
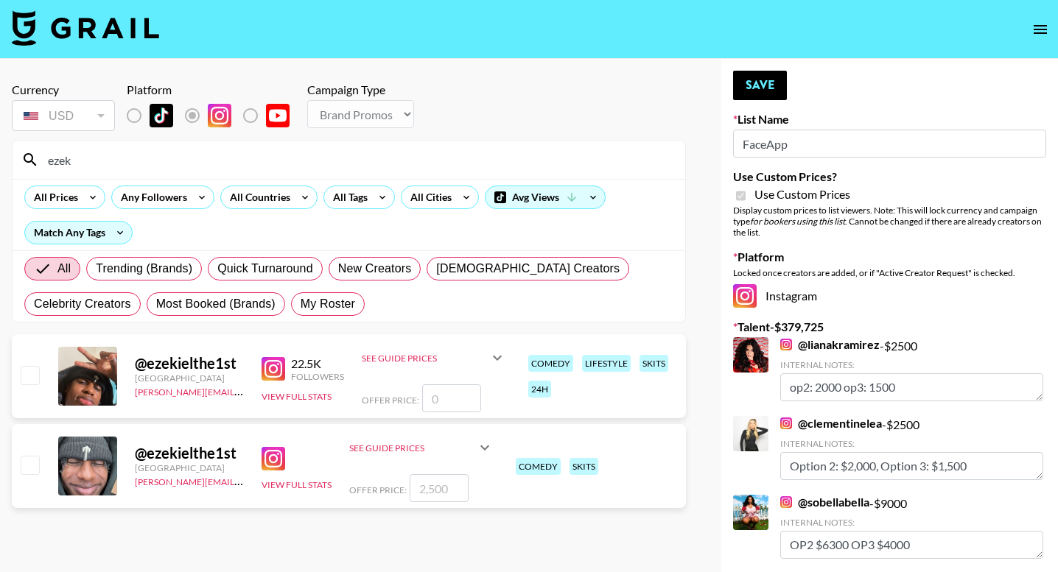
click at [39, 379] on div "@ ezekielthe1st [GEOGRAPHIC_DATA] [PERSON_NAME][EMAIL_ADDRESS][DOMAIN_NAME] 22.…" at bounding box center [349, 376] width 674 height 84
click at [24, 376] on input "checkbox" at bounding box center [30, 375] width 18 height 18
click at [452, 397] on input "number" at bounding box center [451, 399] width 59 height 28
click at [437, 399] on input "number" at bounding box center [451, 399] width 59 height 28
checkbox input "true"
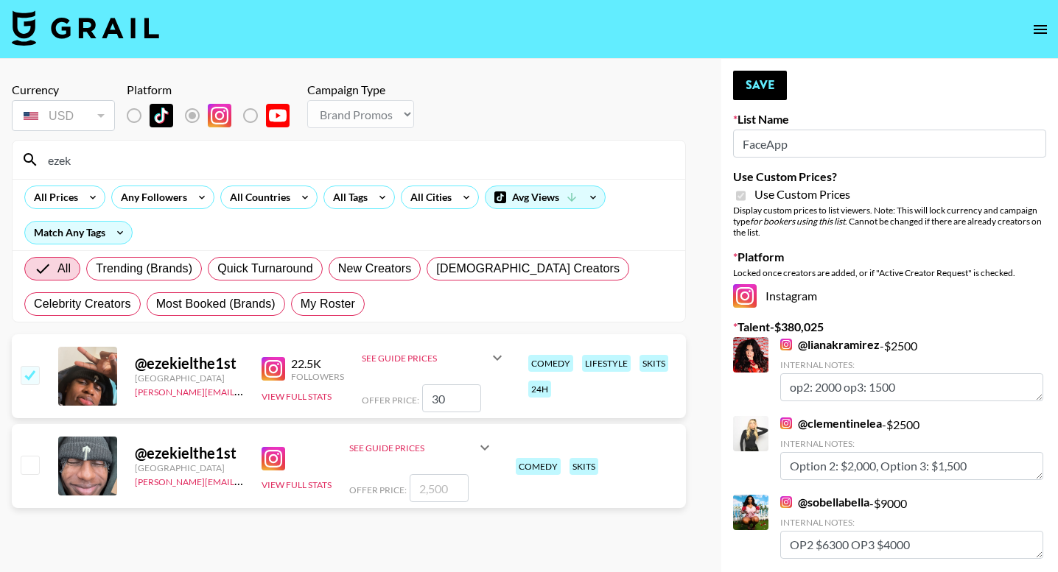
type input "3"
checkbox input "false"
checkbox input "true"
type input "2"
checkbox input "false"
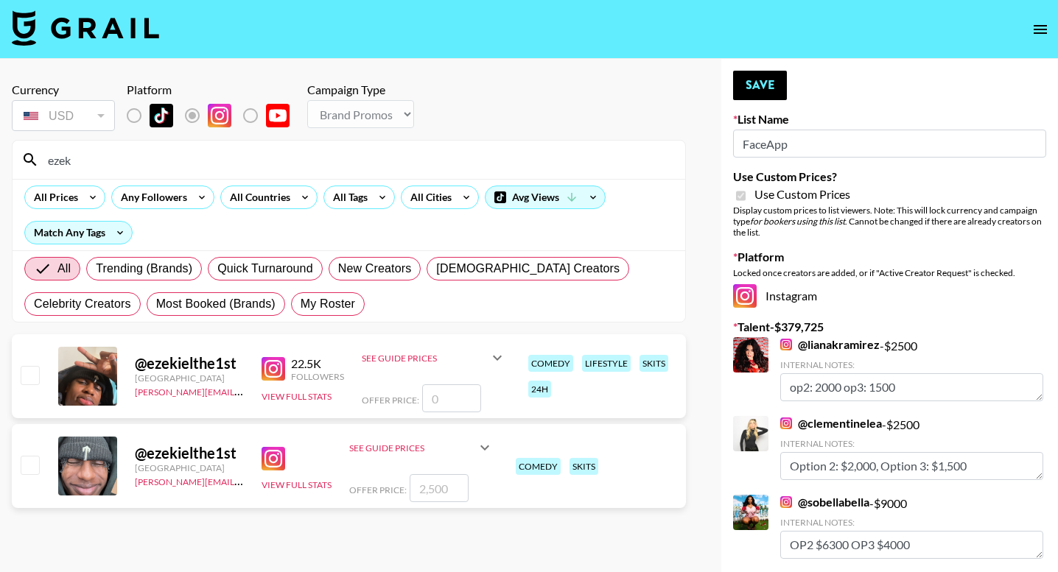
checkbox input "true"
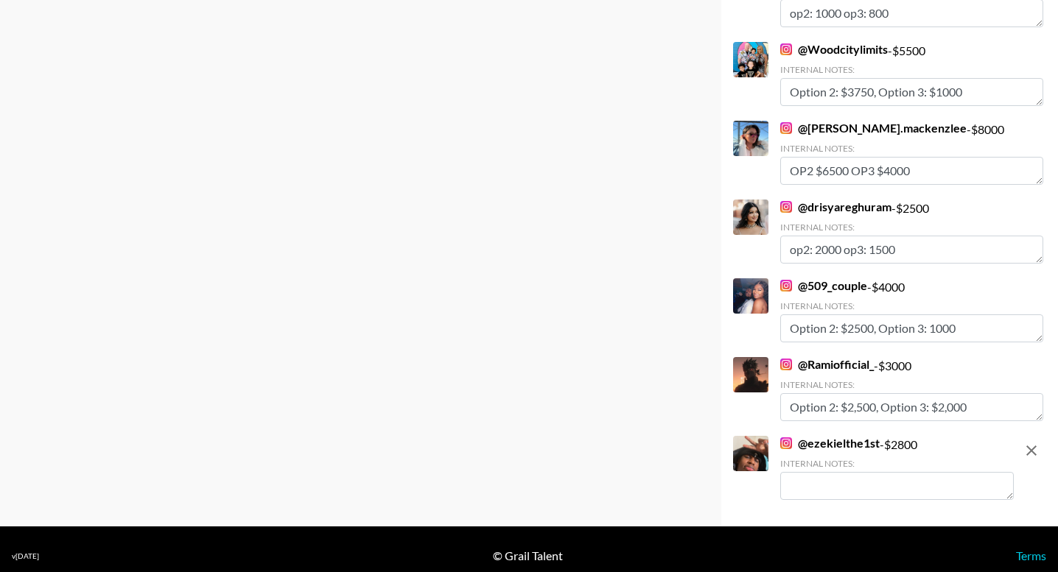
scroll to position [9138, 0]
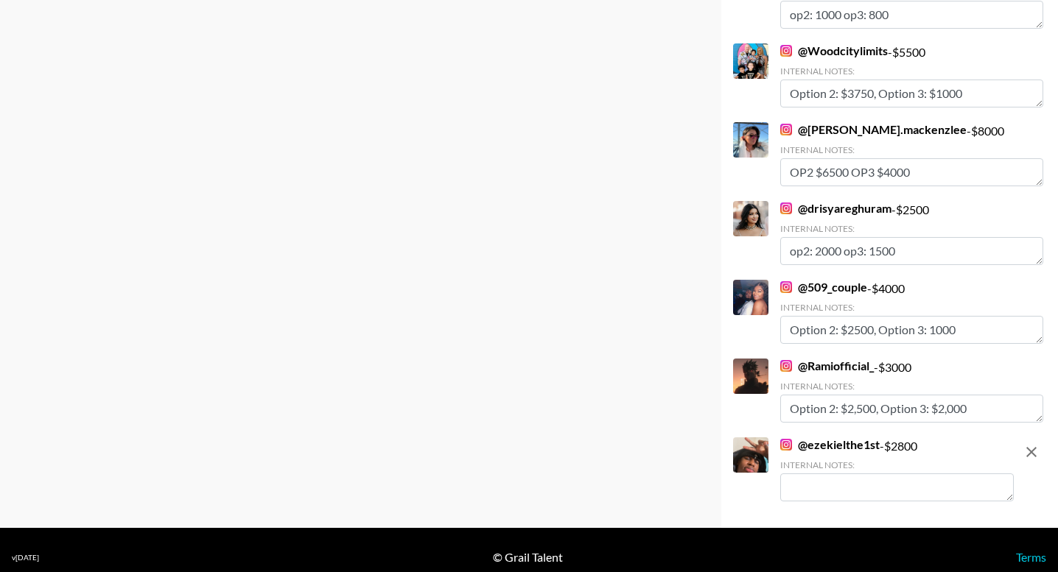
type input "2800"
click at [822, 477] on textarea at bounding box center [897, 488] width 234 height 28
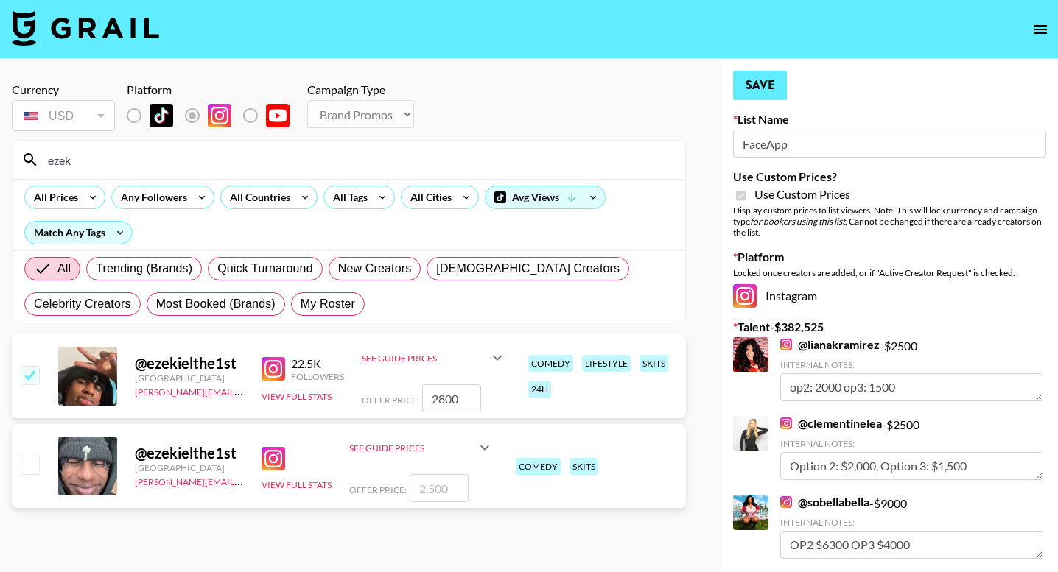
scroll to position [0, 0]
type textarea "op2: 1900 op3: 1300"
click at [775, 93] on button "Save" at bounding box center [760, 85] width 54 height 29
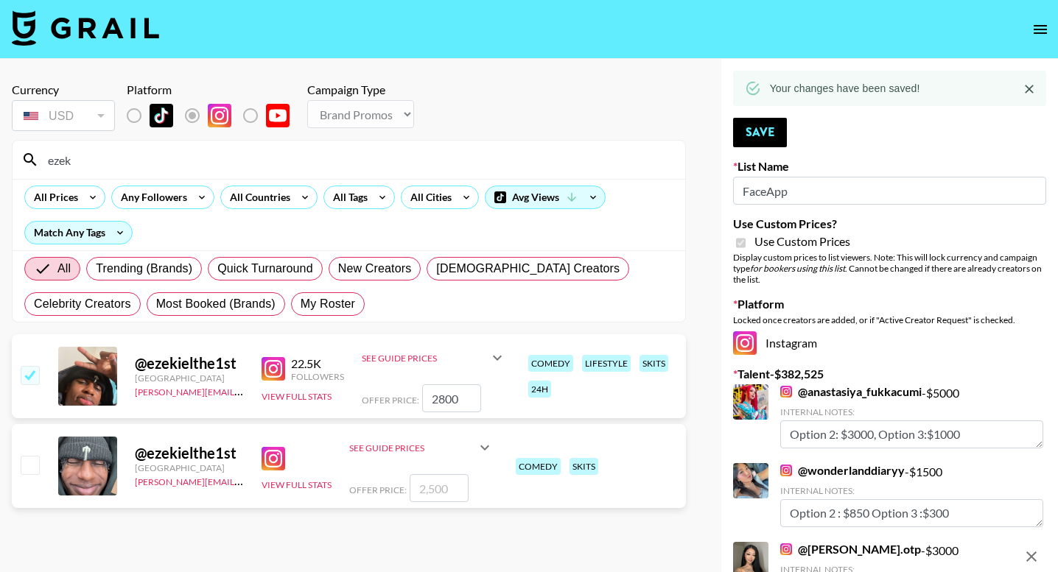
click at [413, 156] on input "ezek" at bounding box center [357, 160] width 637 height 24
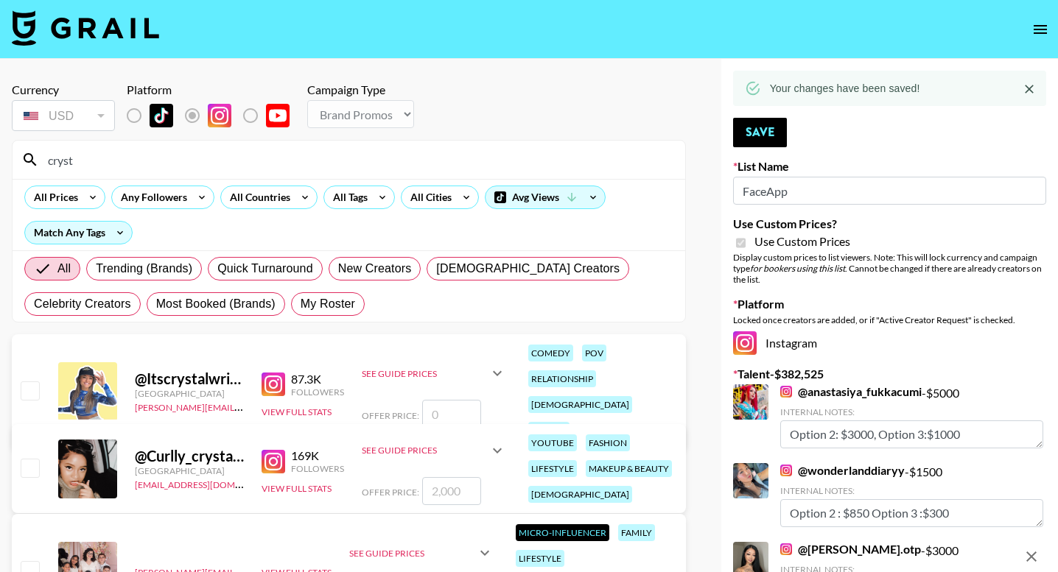
type input "cryst"
click at [26, 382] on input "checkbox" at bounding box center [30, 391] width 18 height 18
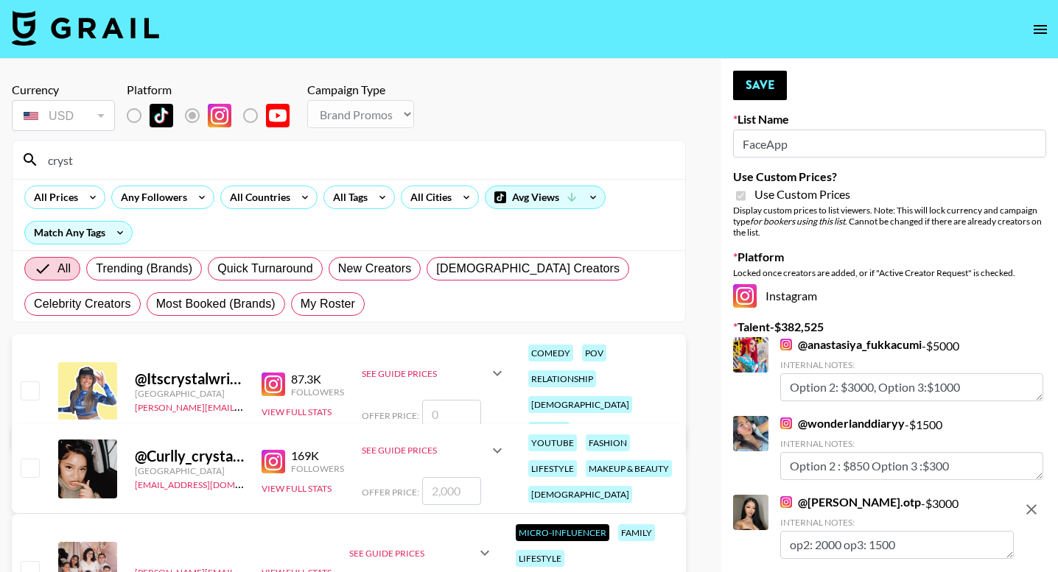
click at [32, 382] on input "checkbox" at bounding box center [30, 391] width 18 height 18
click at [435, 401] on input "number" at bounding box center [451, 414] width 59 height 28
checkbox input "true"
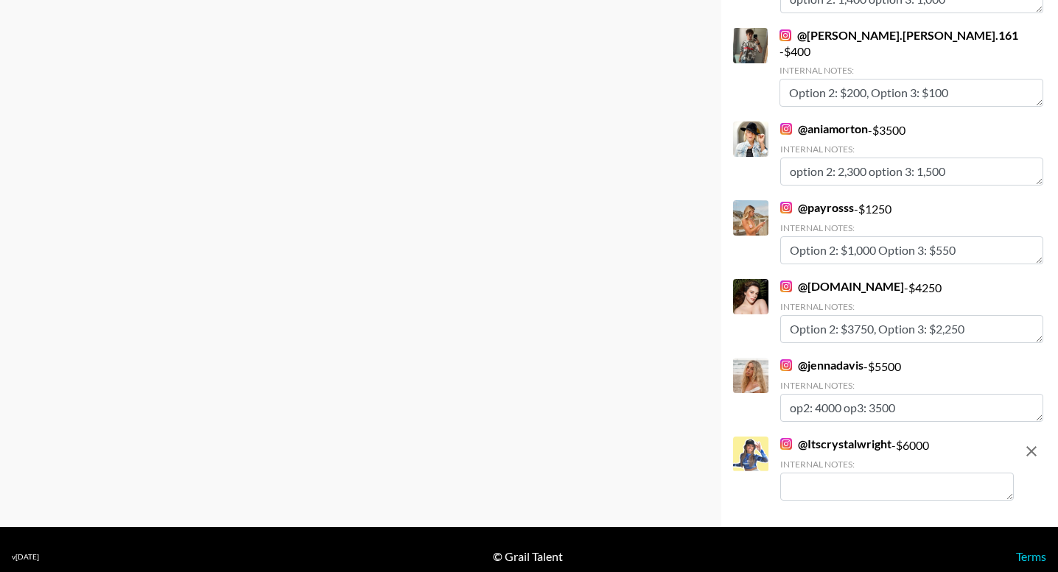
scroll to position [9217, 0]
type input "6000"
click at [877, 474] on textarea at bounding box center [897, 488] width 234 height 28
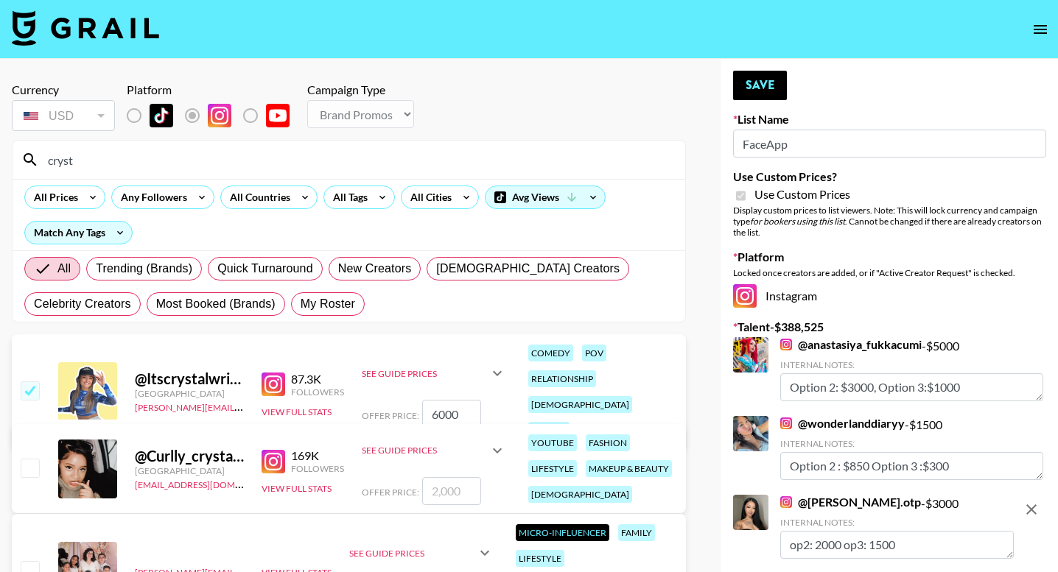
scroll to position [0, 0]
type textarea "op2: 4000 op3: 3000"
click at [769, 77] on button "Save" at bounding box center [760, 85] width 54 height 29
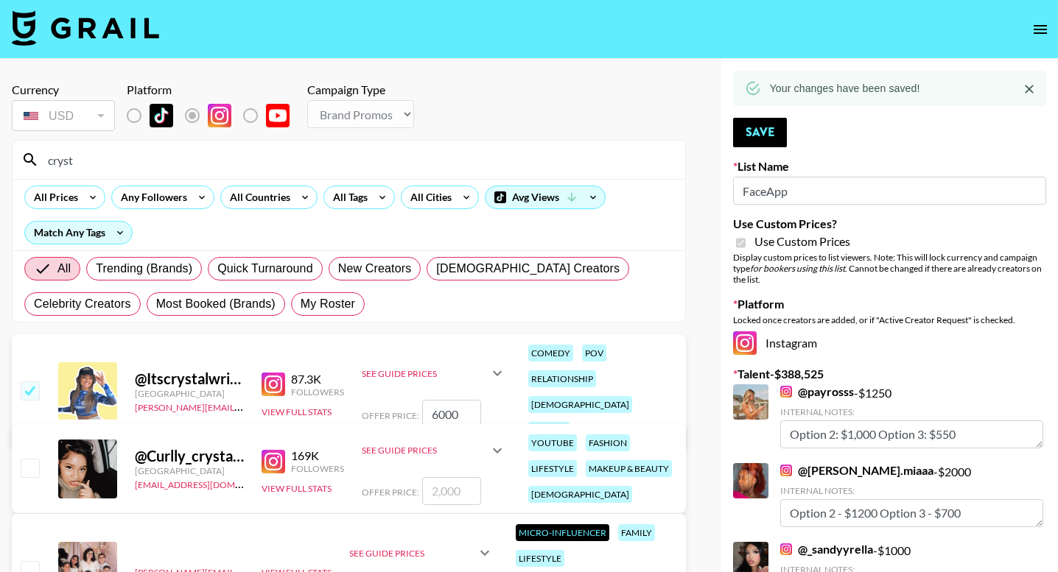
click at [309, 162] on input "cryst" at bounding box center [357, 160] width 637 height 24
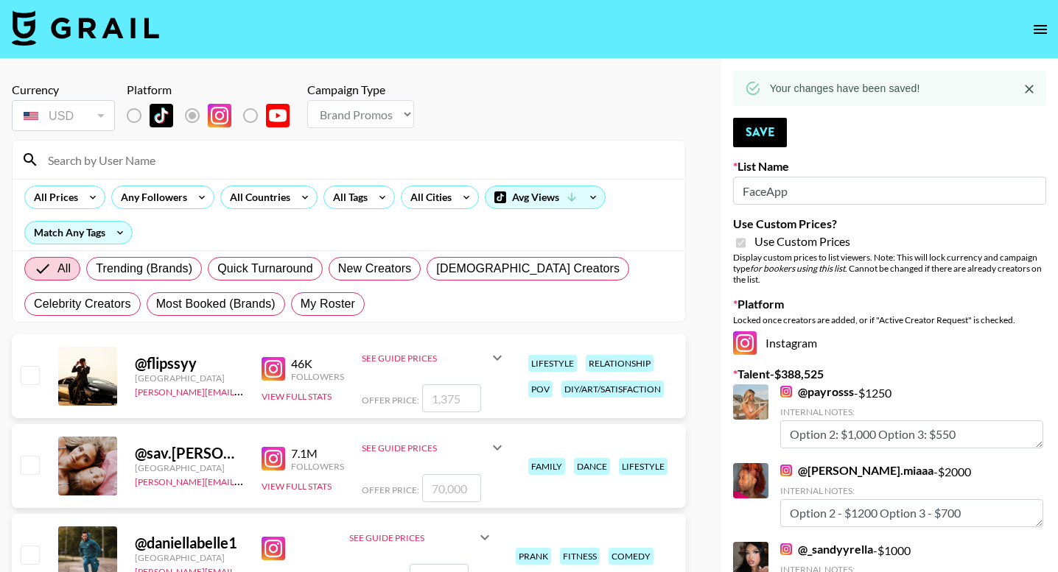
type input "d"
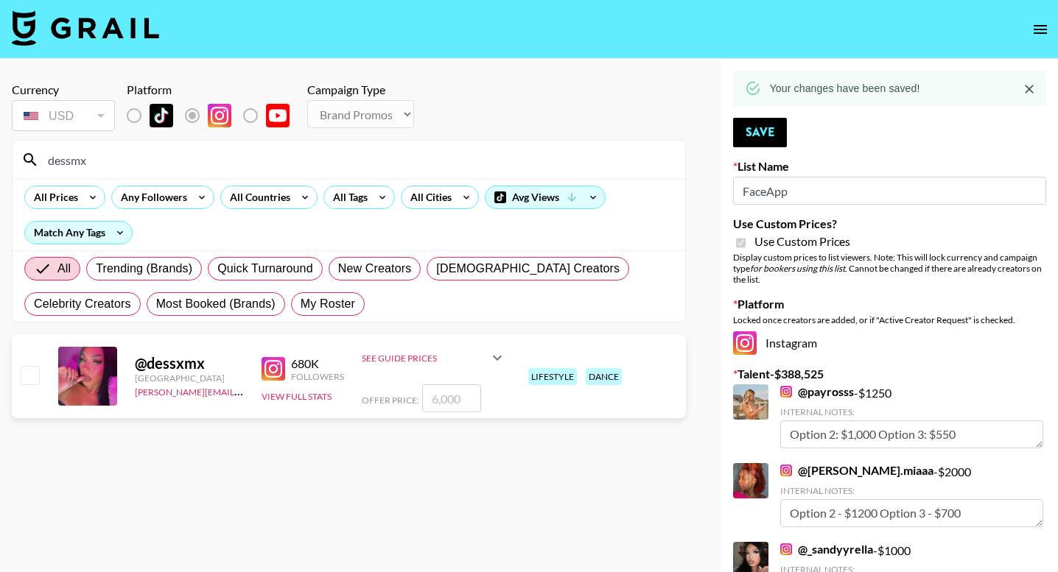
type input "dessmx"
click at [29, 373] on input "checkbox" at bounding box center [30, 375] width 18 height 18
checkbox input "true"
type input "6000"
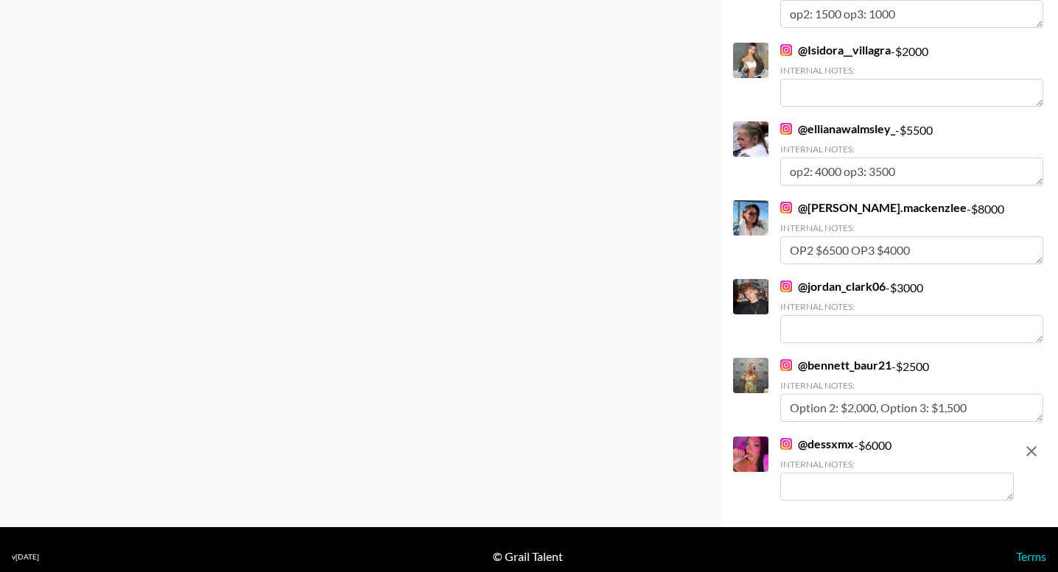
scroll to position [9296, 0]
click at [810, 474] on textarea at bounding box center [897, 488] width 234 height 28
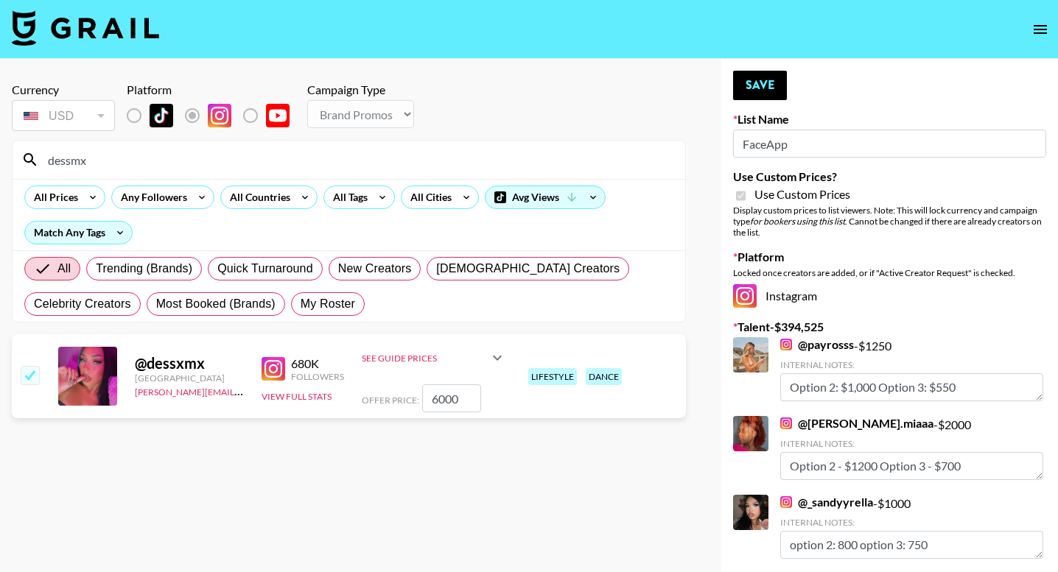
scroll to position [0, 0]
type textarea "op2: 4500 op3: 3800"
click at [757, 89] on button "Save" at bounding box center [760, 85] width 54 height 29
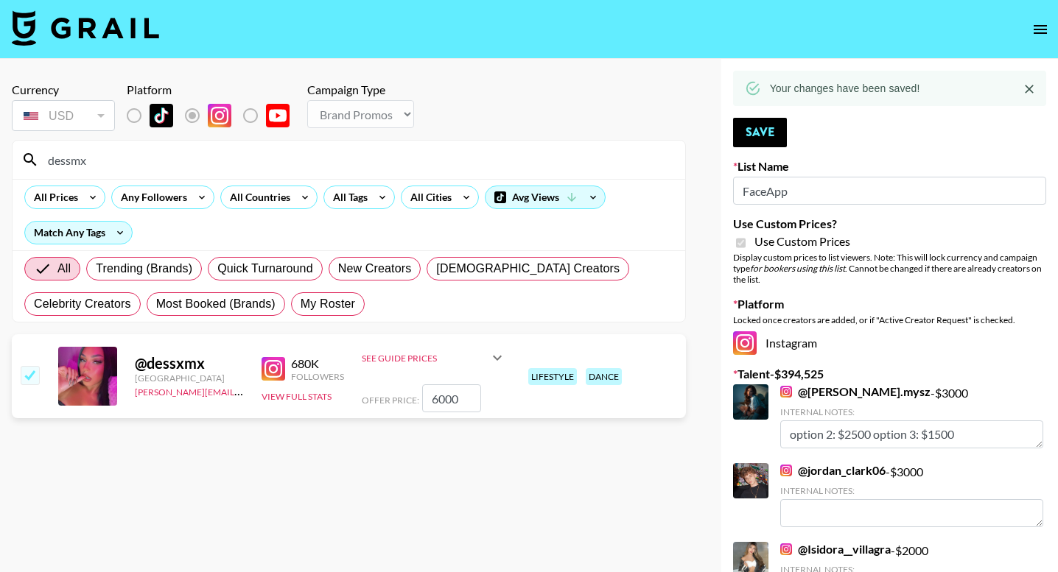
click at [375, 155] on input "dessmx" at bounding box center [357, 160] width 637 height 24
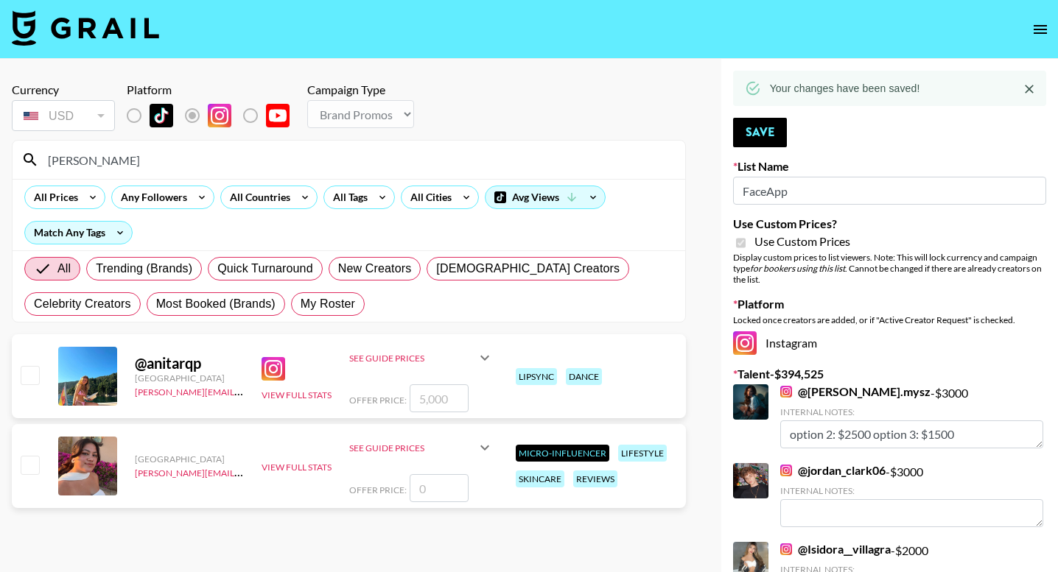
type input "[PERSON_NAME]"
click at [30, 371] on input "checkbox" at bounding box center [30, 375] width 18 height 18
checkbox input "true"
type input "5000"
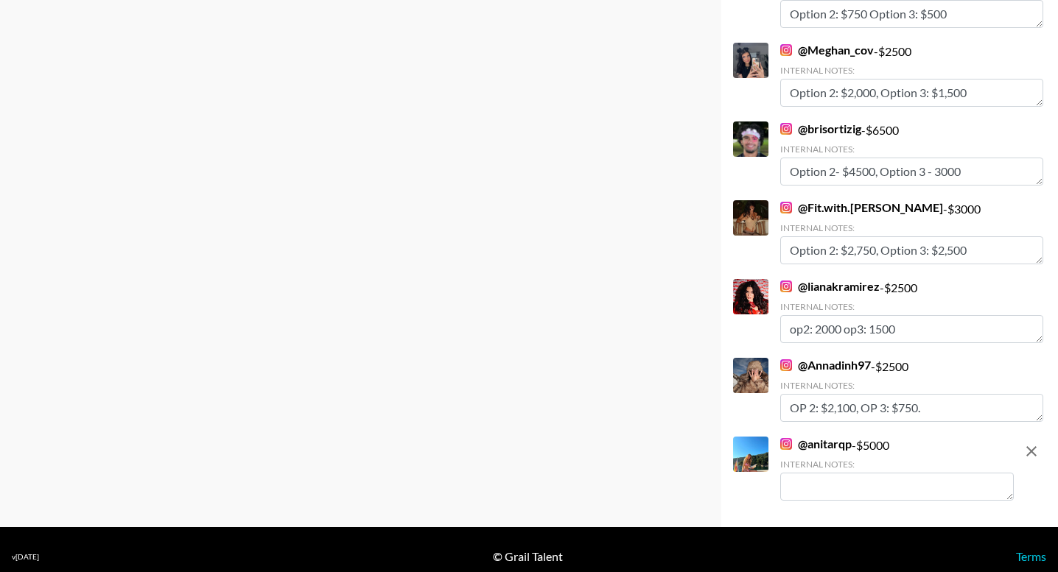
scroll to position [9375, 0]
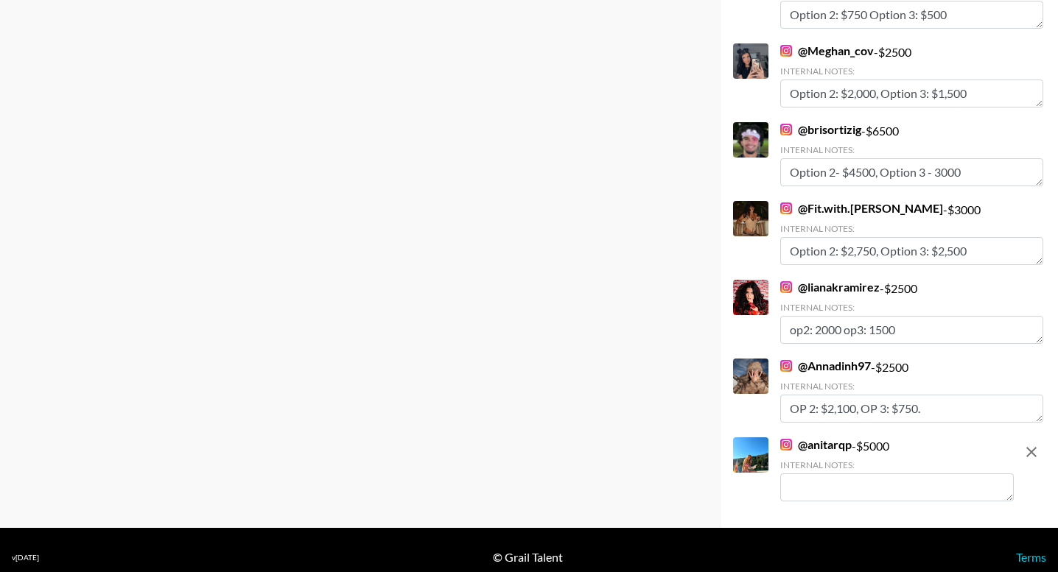
click at [824, 474] on textarea at bounding box center [897, 488] width 234 height 28
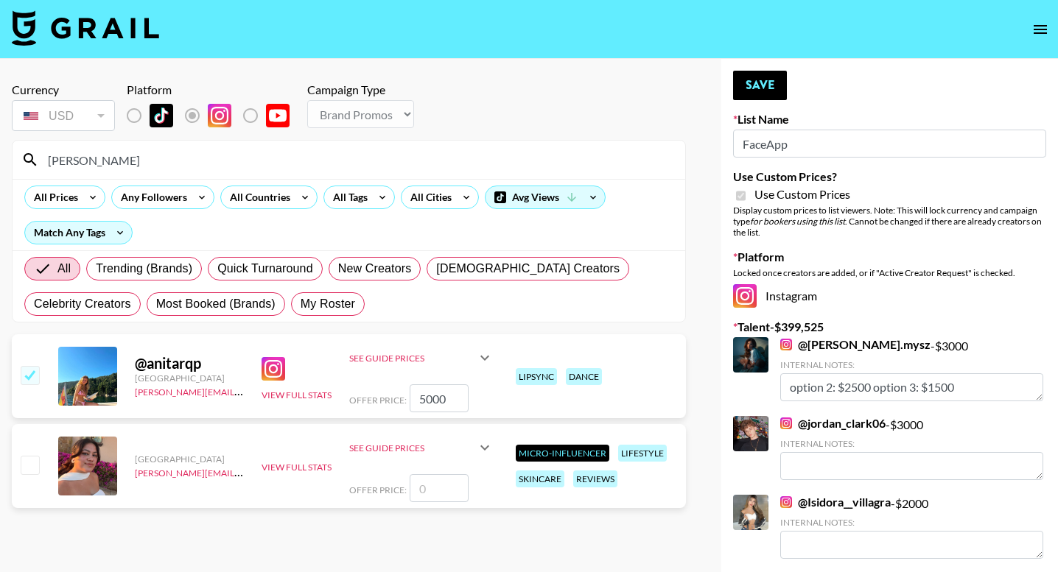
scroll to position [0, 0]
type textarea "op2: 4000 op3: 3000"
click at [773, 88] on button "Save" at bounding box center [760, 85] width 54 height 29
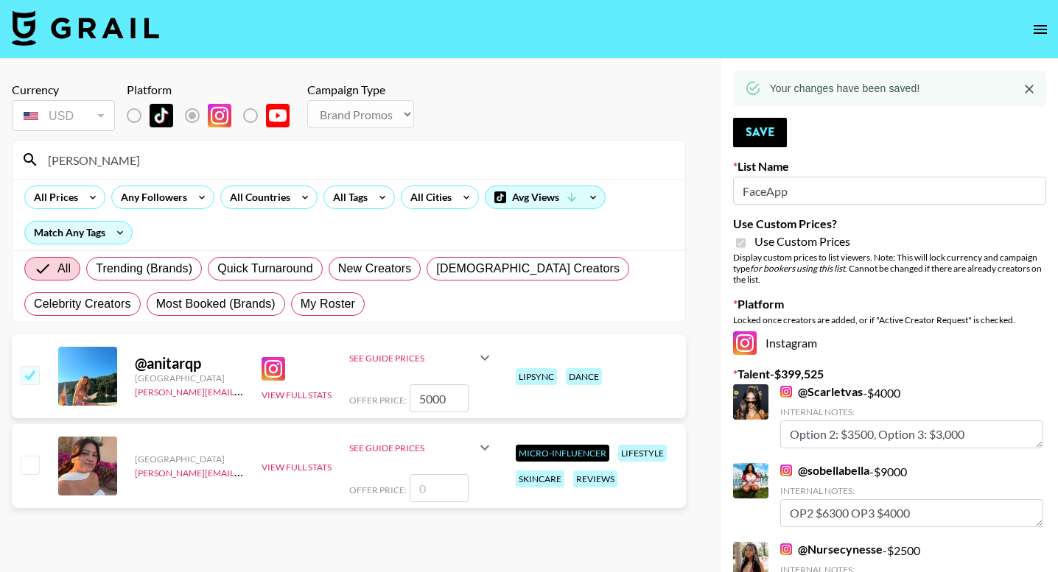
click at [419, 169] on input "[PERSON_NAME]" at bounding box center [357, 160] width 637 height 24
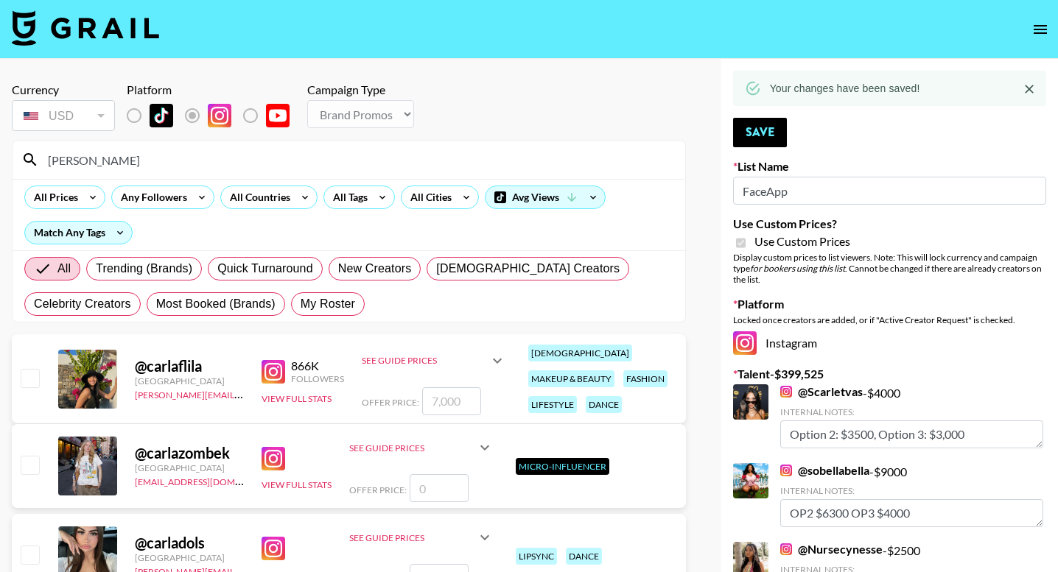
type input "[PERSON_NAME]"
click at [33, 376] on input "checkbox" at bounding box center [30, 378] width 18 height 18
checkbox input "true"
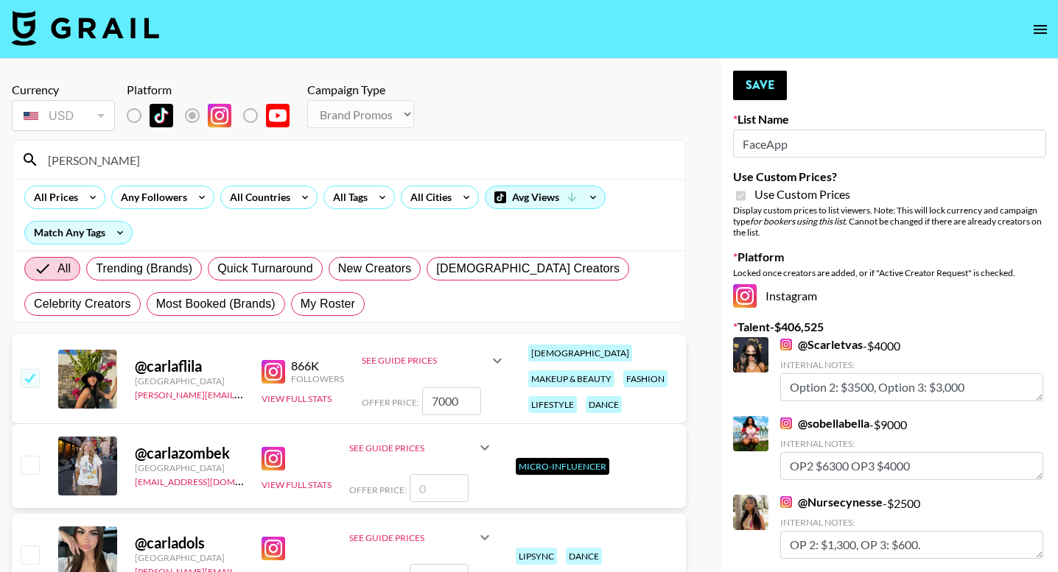
type input "7000"
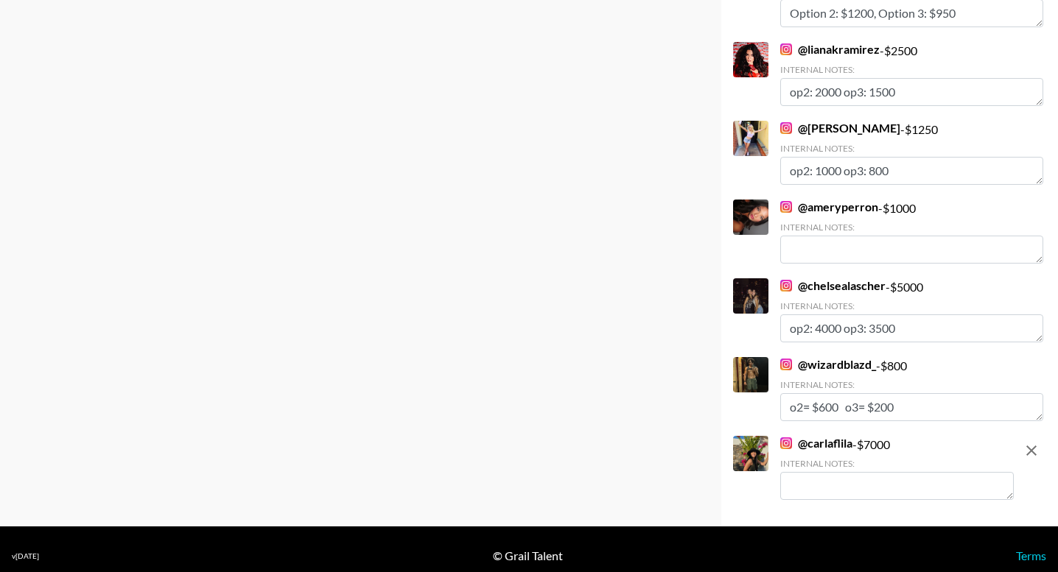
scroll to position [9454, 0]
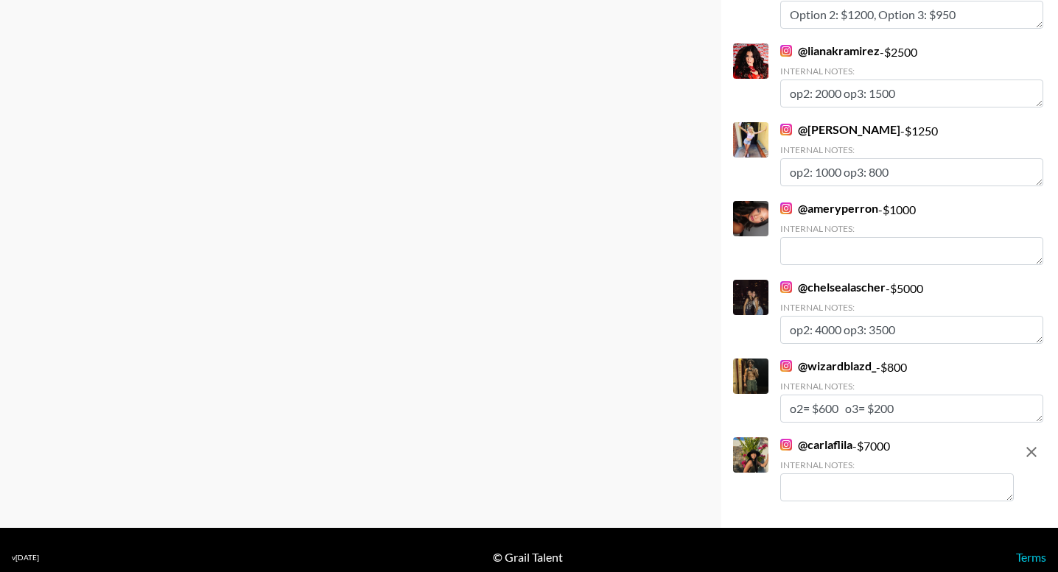
click at [856, 480] on textarea at bounding box center [897, 488] width 234 height 28
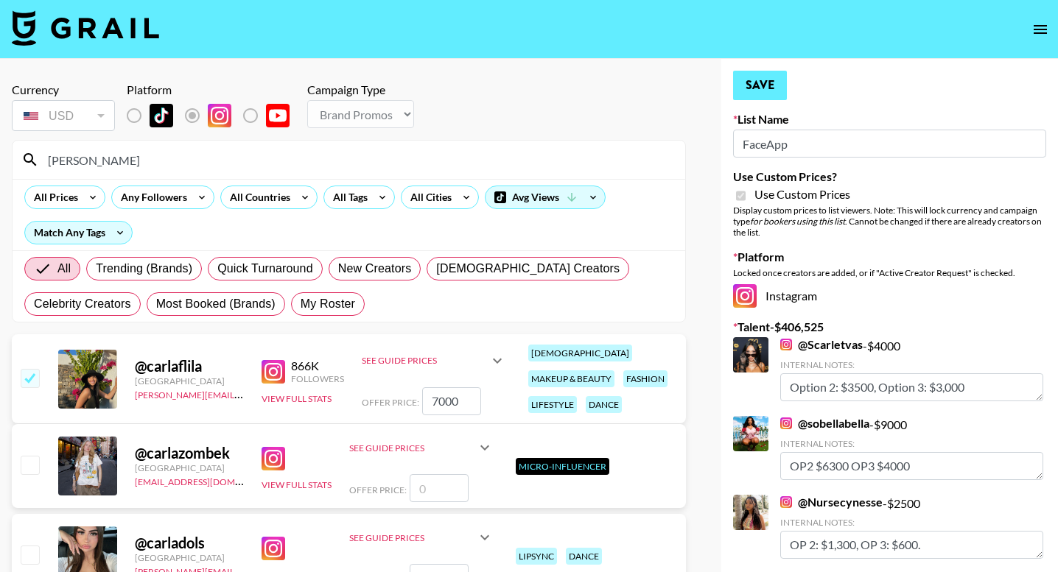
scroll to position [0, 0]
type textarea "op2: 4600 op3: 3500"
click at [774, 83] on button "Save" at bounding box center [760, 85] width 54 height 29
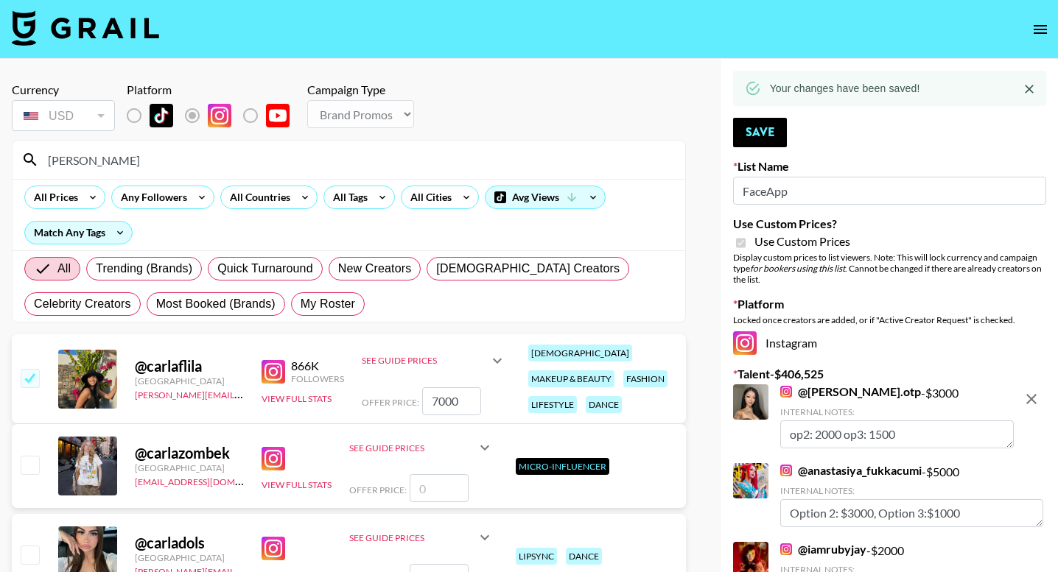
click at [390, 148] on input "[PERSON_NAME]" at bounding box center [357, 160] width 637 height 24
click at [390, 152] on input "[PERSON_NAME]" at bounding box center [357, 160] width 637 height 24
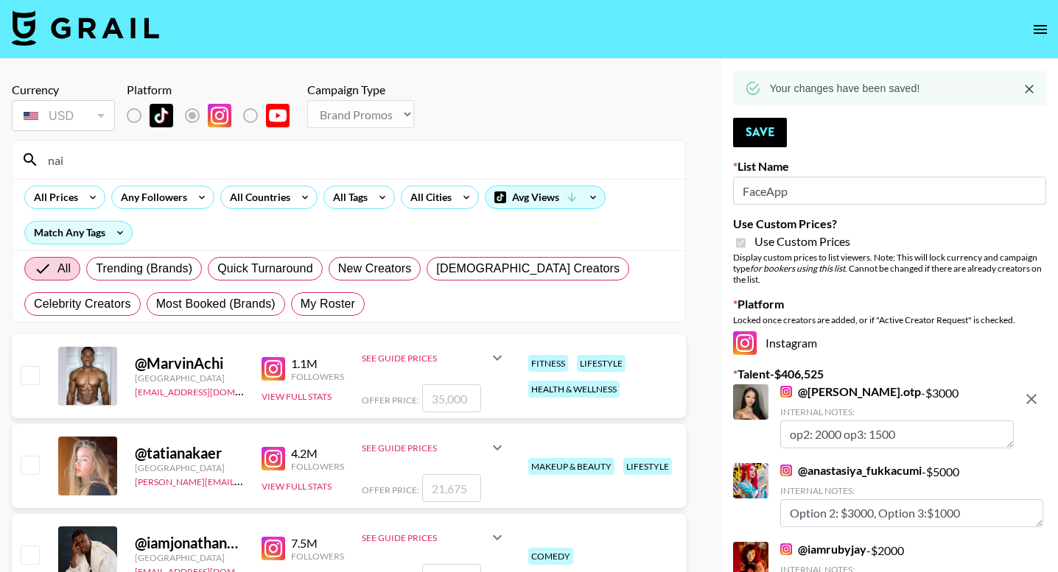
type input "naim"
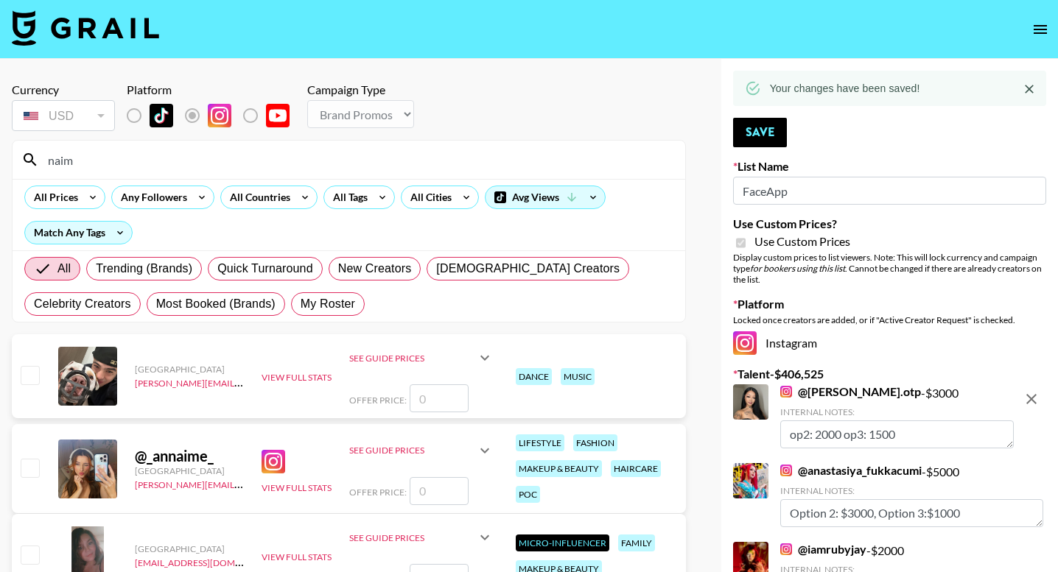
click at [195, 164] on input "naim" at bounding box center [357, 160] width 637 height 24
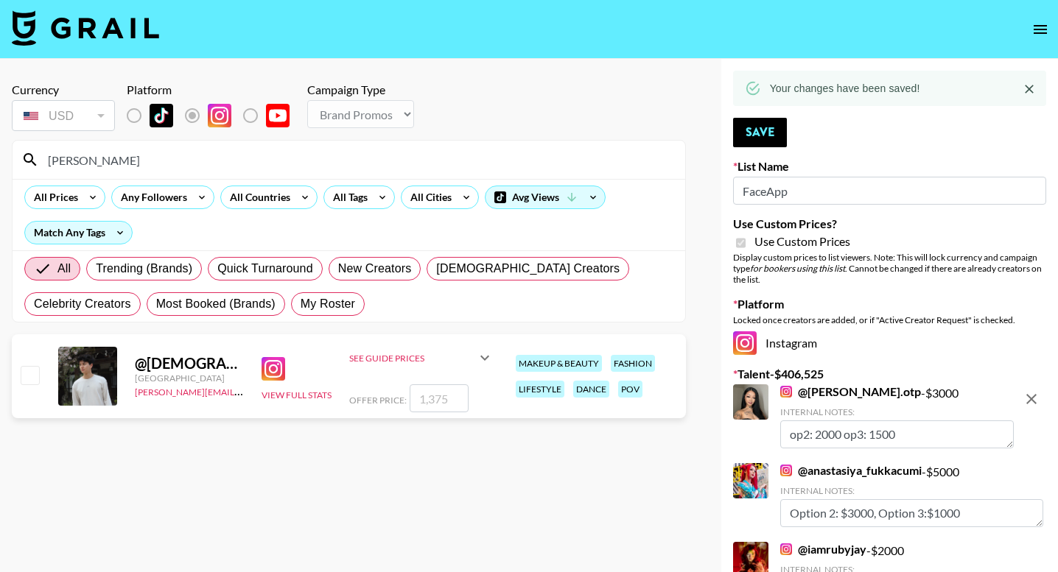
type input "[PERSON_NAME]"
click at [448, 401] on input "number" at bounding box center [439, 399] width 59 height 28
checkbox input "true"
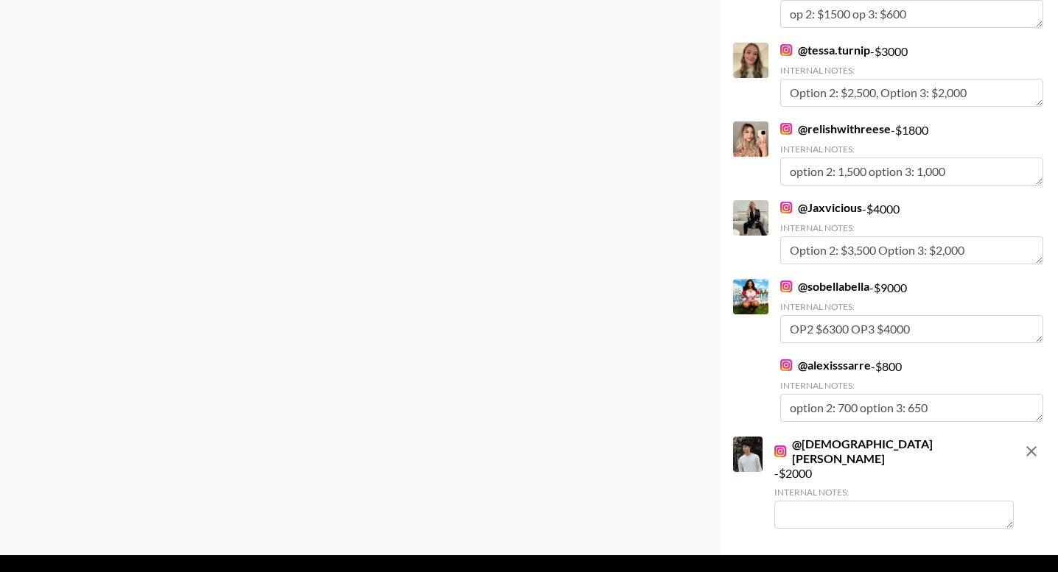
scroll to position [9532, 0]
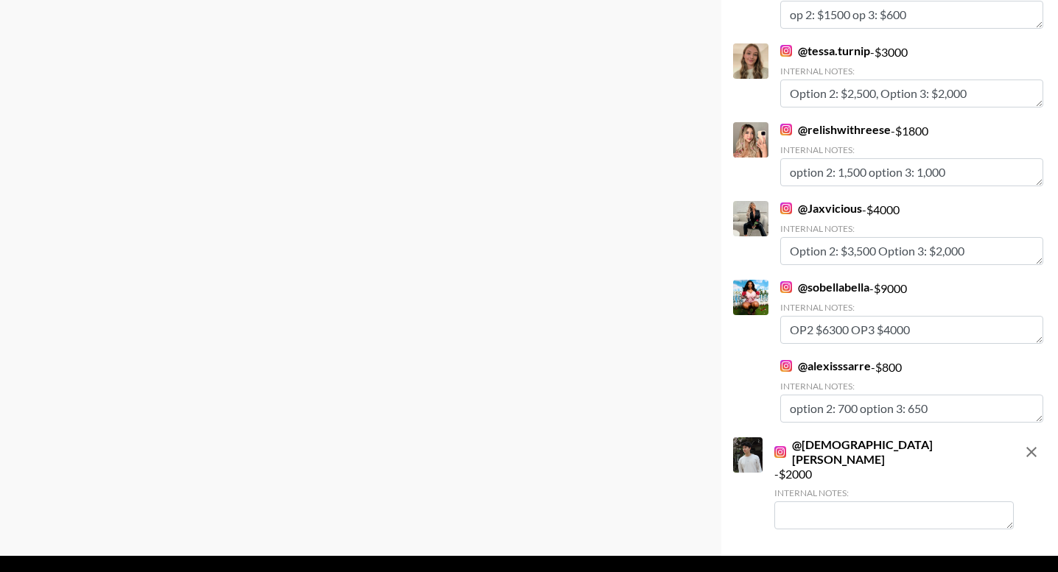
type input "2000"
click at [858, 502] on textarea at bounding box center [893, 516] width 239 height 28
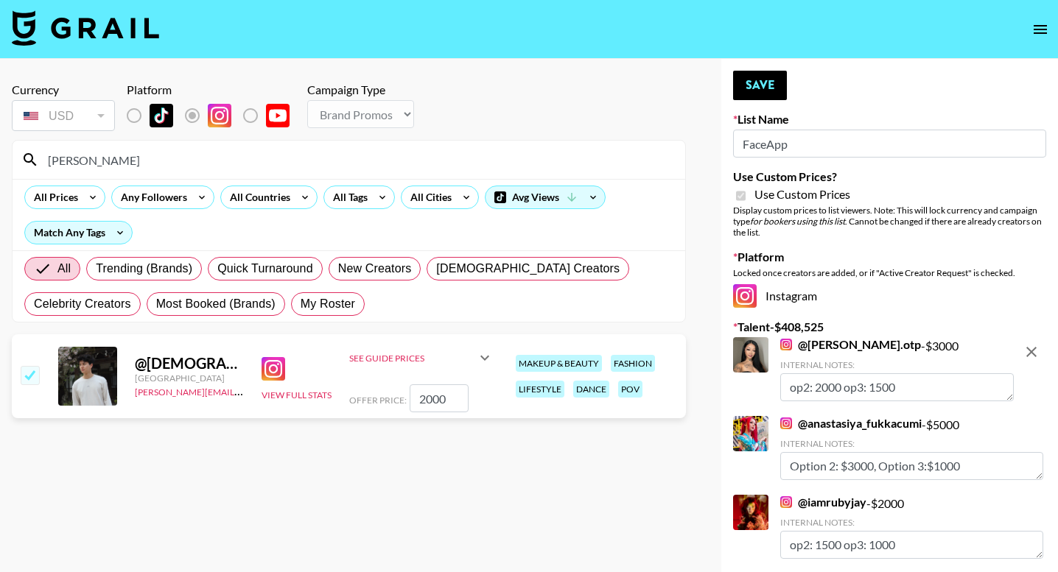
scroll to position [0, 0]
type textarea "op2: 1500 op3: 1000"
click at [768, 88] on button "Save" at bounding box center [760, 85] width 54 height 29
